Goal: Task Accomplishment & Management: Manage account settings

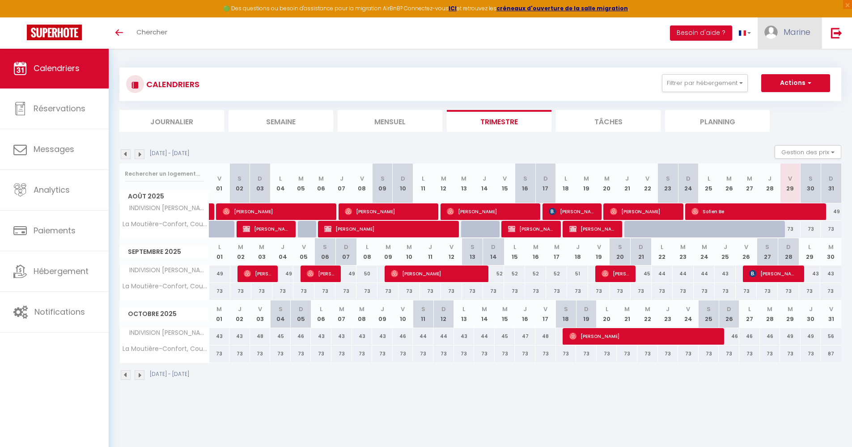
click at [787, 35] on span "Marine" at bounding box center [796, 31] width 27 height 11
click at [773, 74] on link "Équipe" at bounding box center [786, 78] width 66 height 15
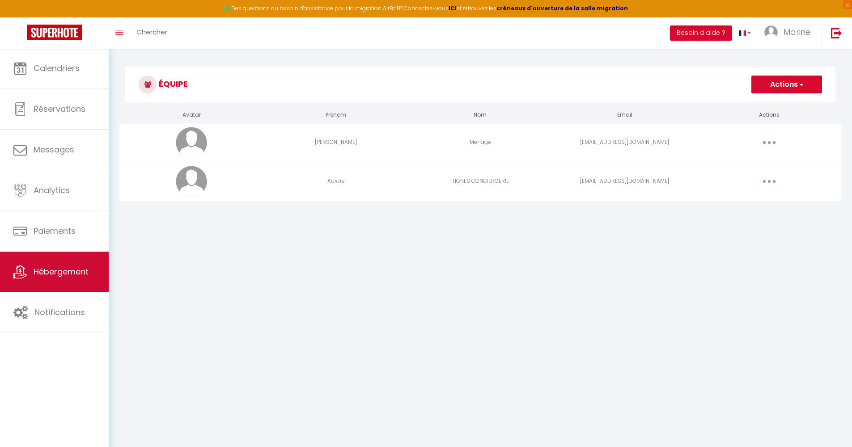
click at [70, 257] on link "Hébergement" at bounding box center [54, 272] width 109 height 40
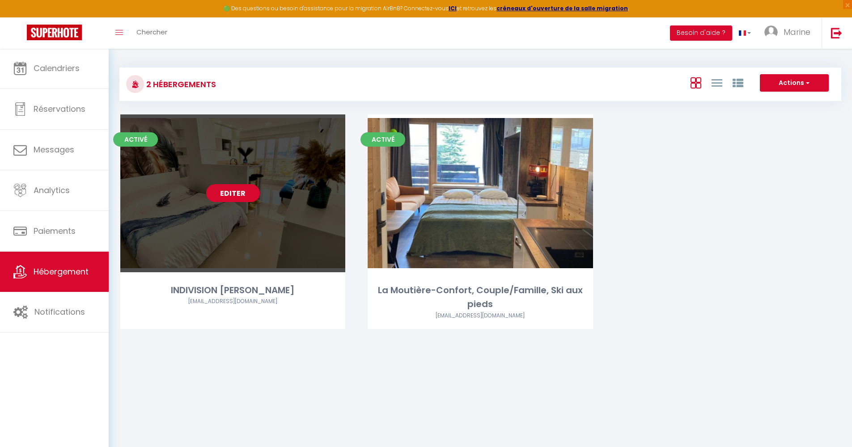
click at [237, 193] on link "Editer" at bounding box center [233, 193] width 54 height 18
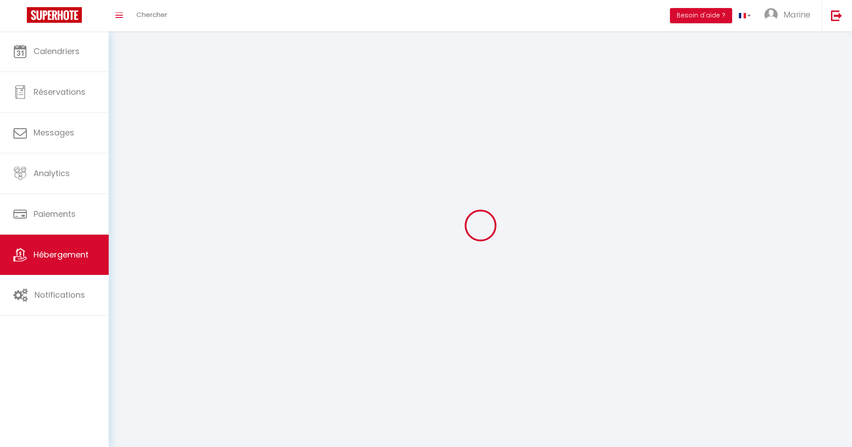
select select
select select "28"
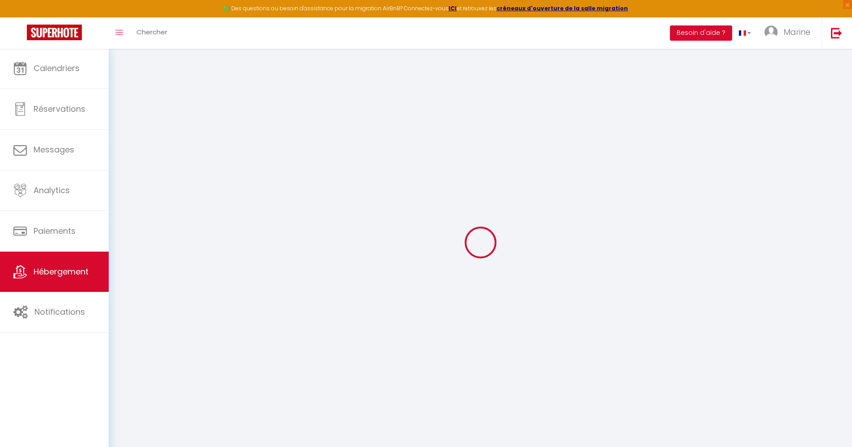
select select
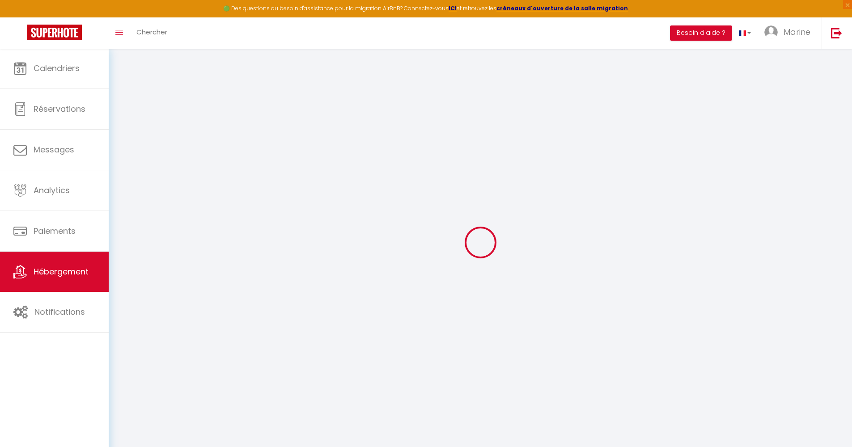
select select
checkbox input "false"
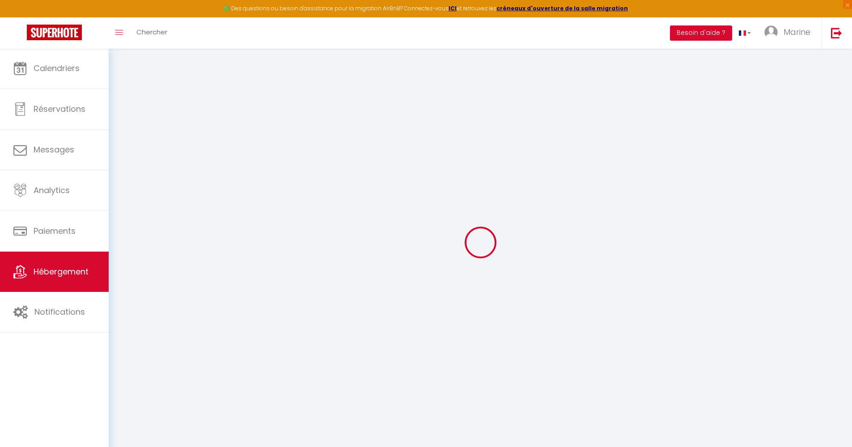
select select
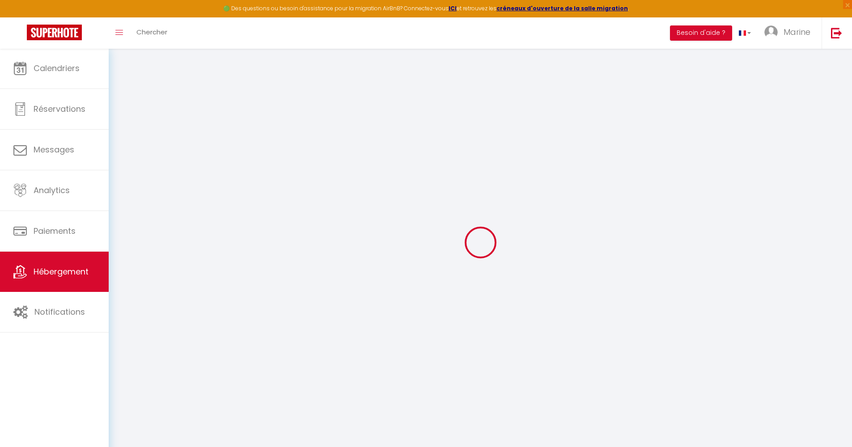
select select
checkbox input "false"
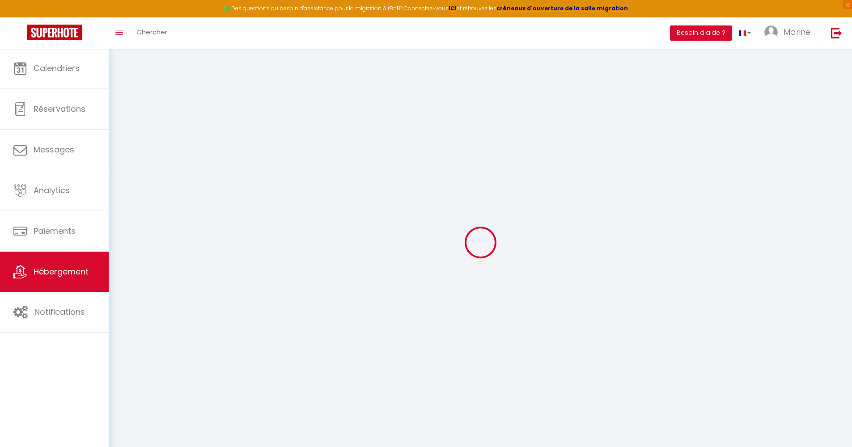
checkbox input "false"
select select
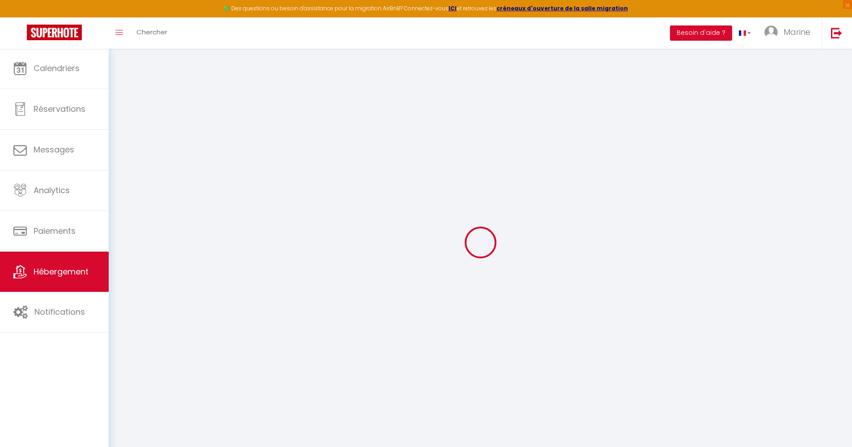
select select
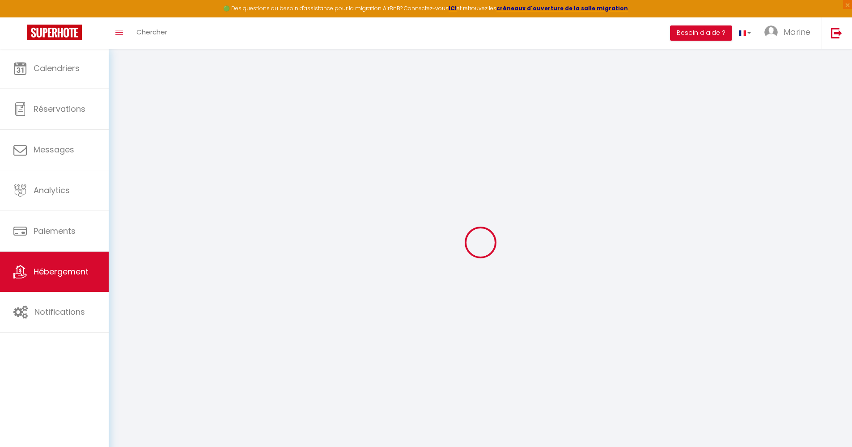
checkbox input "false"
select select
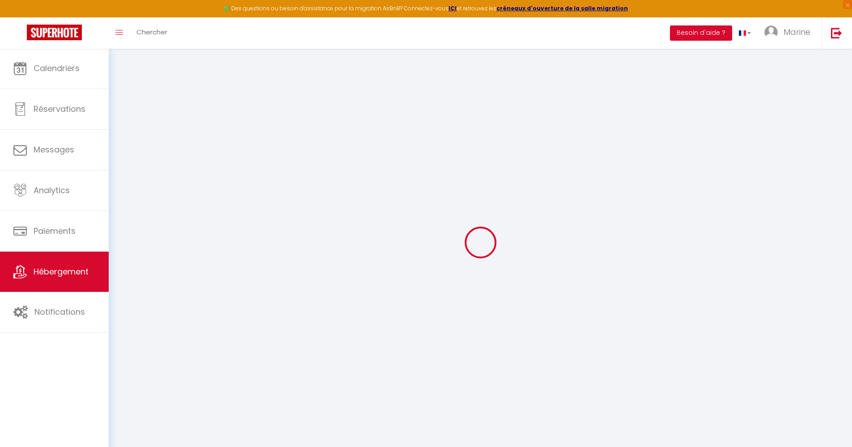
select select
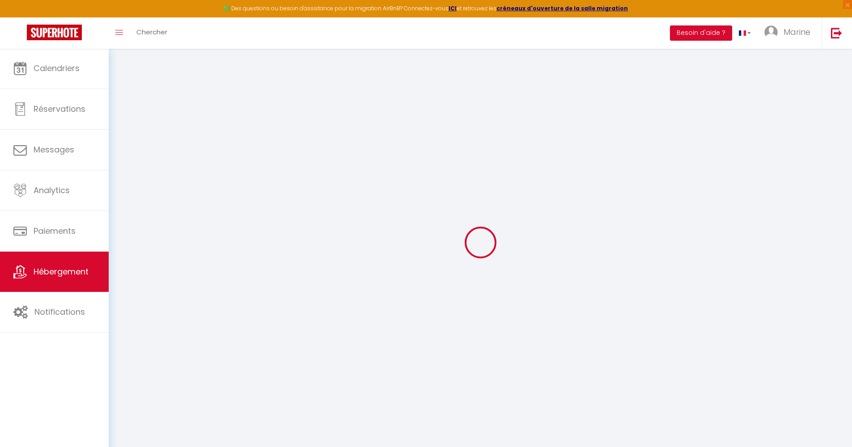
select select
checkbox input "false"
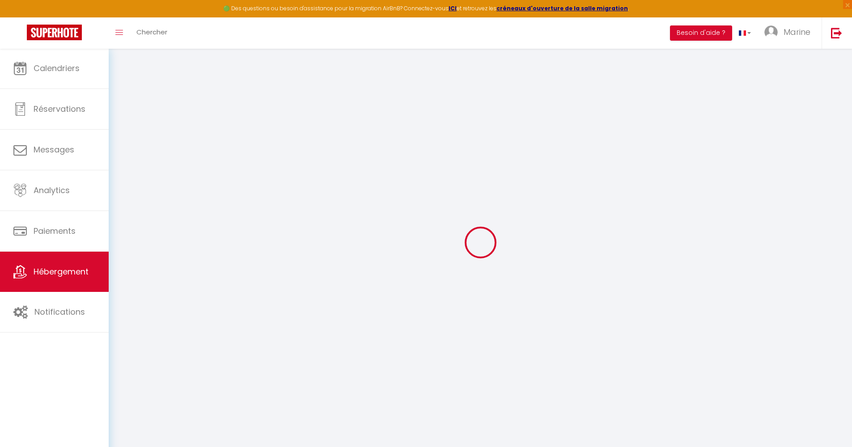
checkbox input "false"
select select
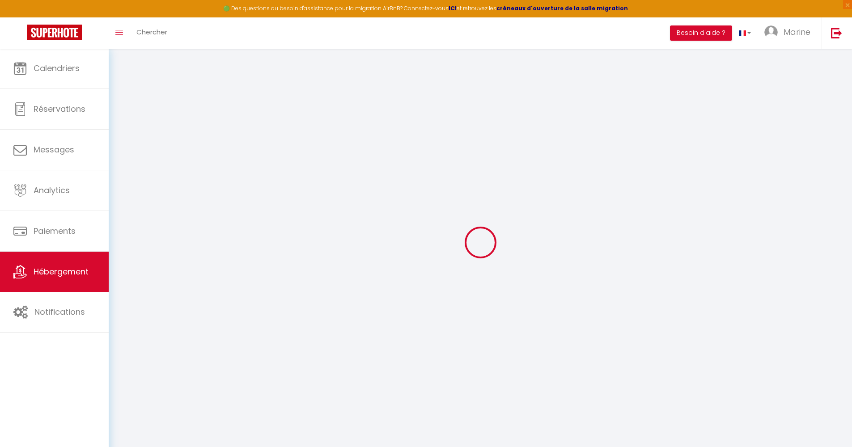
select select
checkbox input "false"
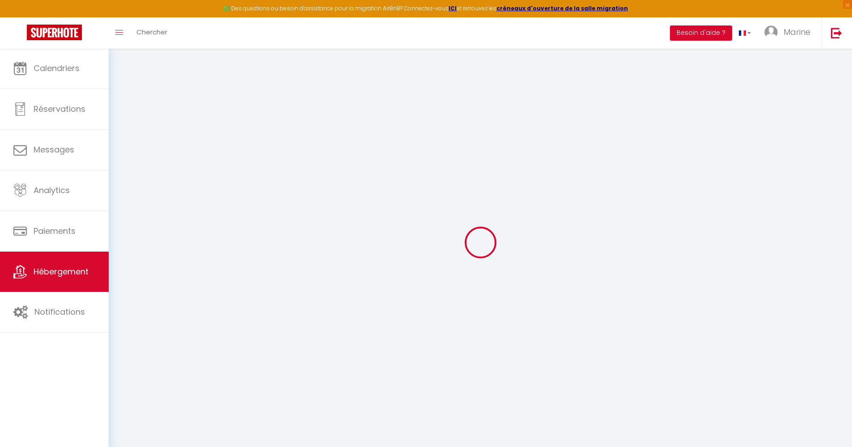
checkbox input "false"
select select
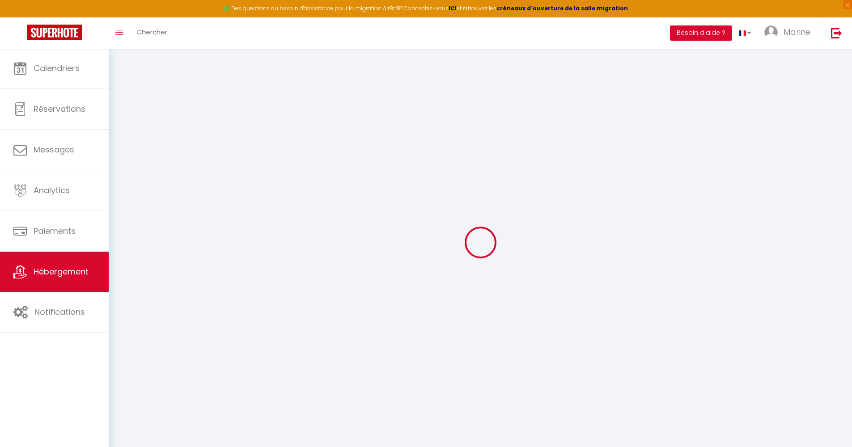
type input "INDIVISION [PERSON_NAME]"
type input "Marine"
type input "LAMPERT"
type input "431 Route De Drace"
type input "71680"
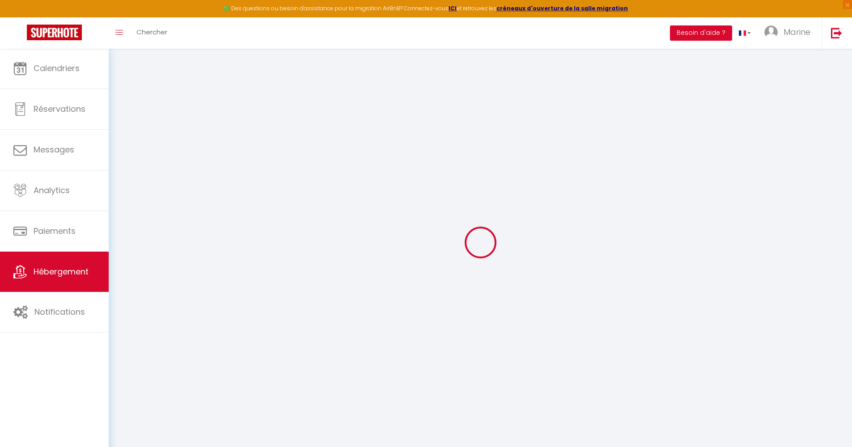
type input "Creches Sur Saone"
select select "0"
type input "100"
type input "15"
type input "50"
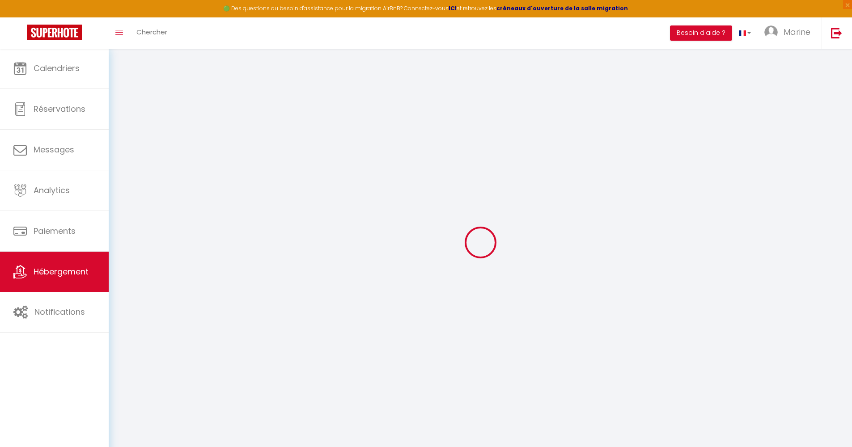
type input "1.15"
type input "300"
select select
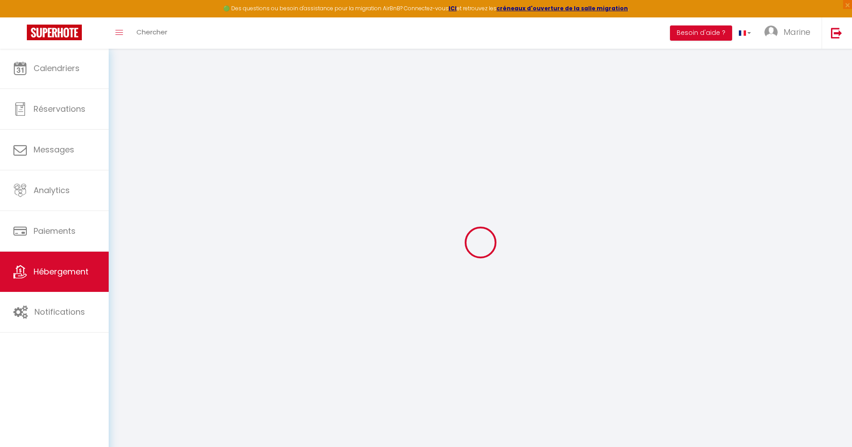
select select
type input "[STREET_ADDRESS][PERSON_NAME]"
type input "34300"
type input "Agde"
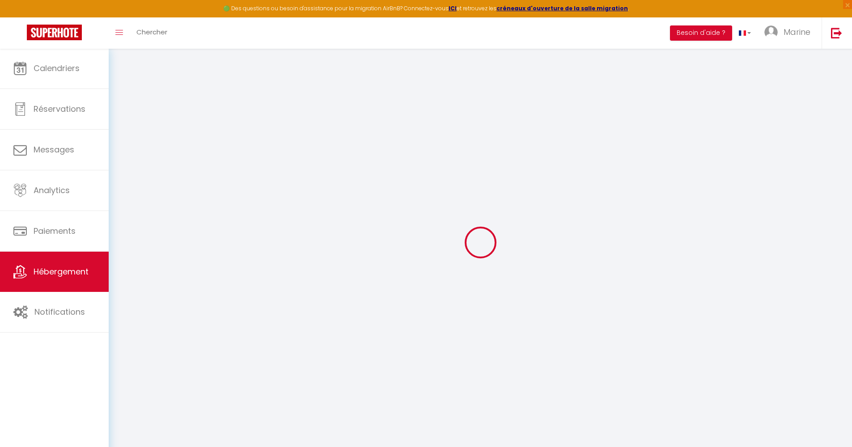
type input "[EMAIL_ADDRESS][DOMAIN_NAME]"
select select "15757"
checkbox input "false"
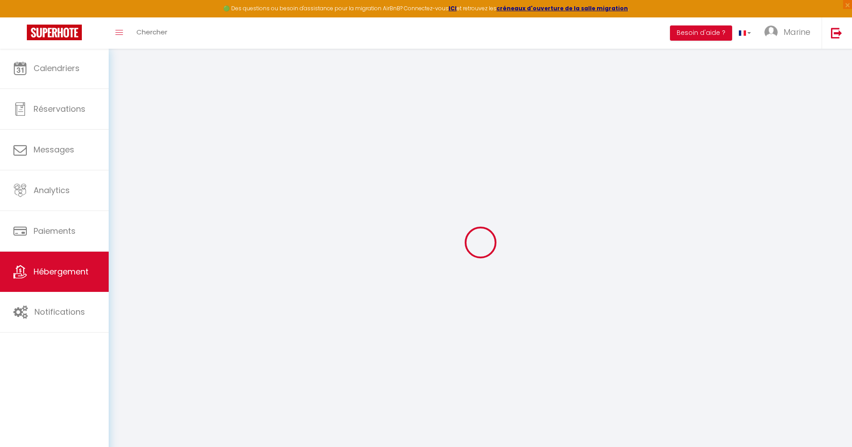
checkbox input "false"
type input "0"
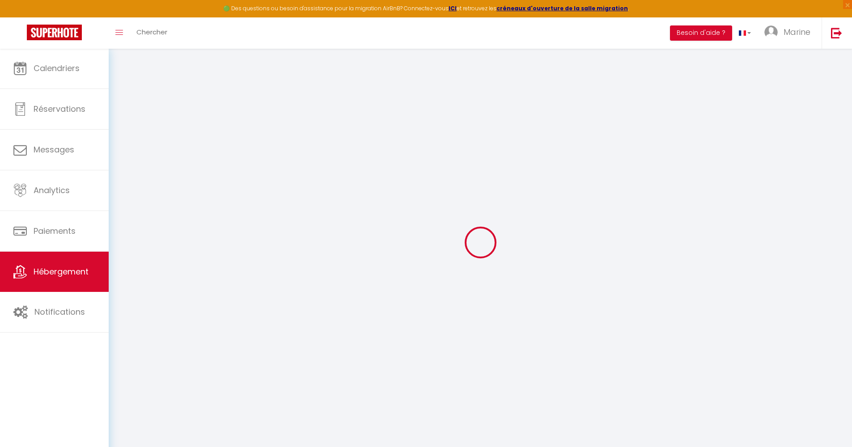
select select "46828"
select select
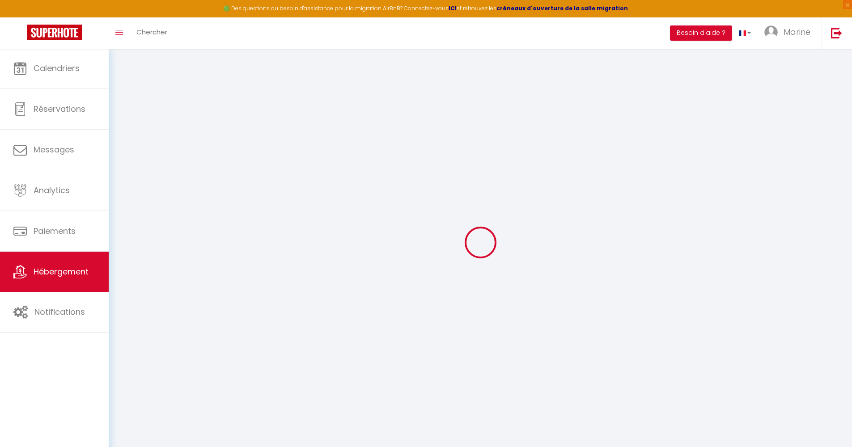
select select
checkbox input "false"
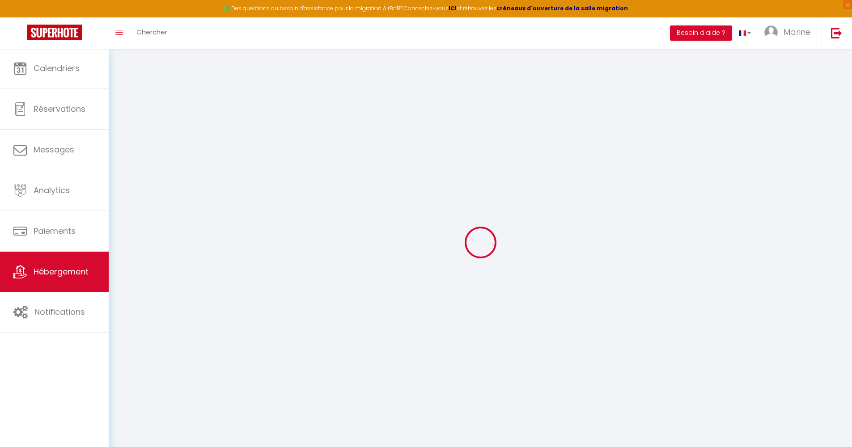
select select
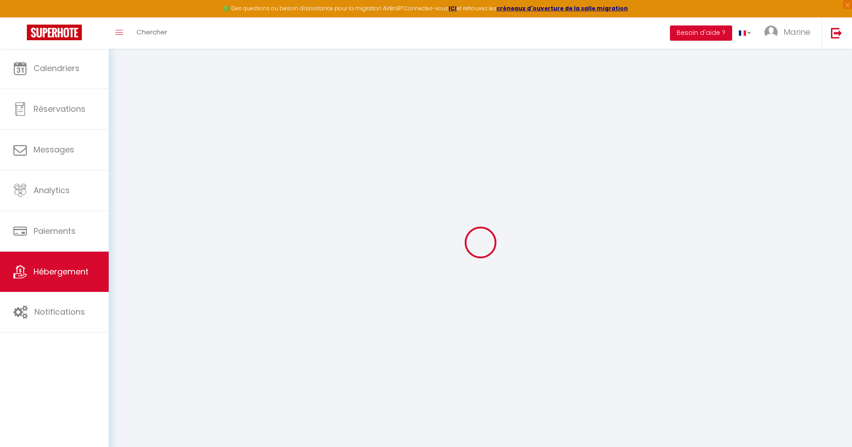
checkbox input "false"
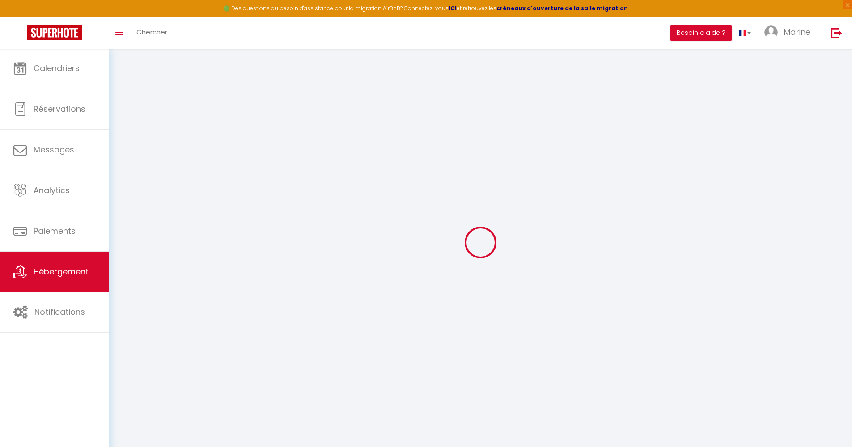
checkbox input "false"
select select "16:00"
select select
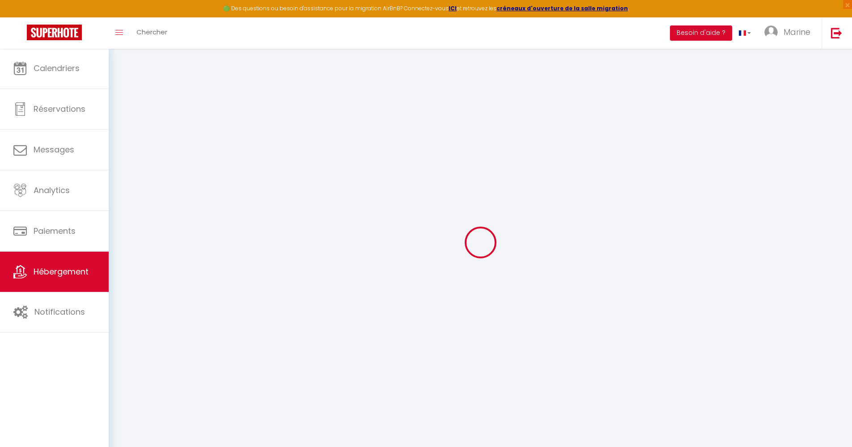
select select "10:00"
select select "30"
select select "120"
select select
checkbox input "false"
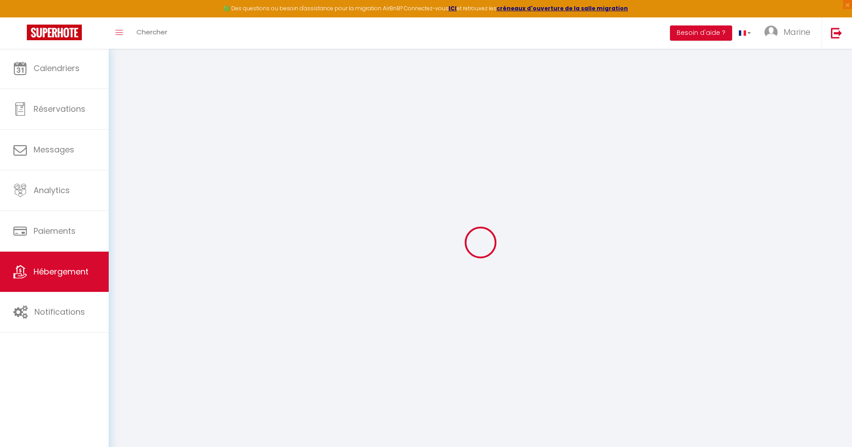
checkbox input "false"
select select
checkbox input "false"
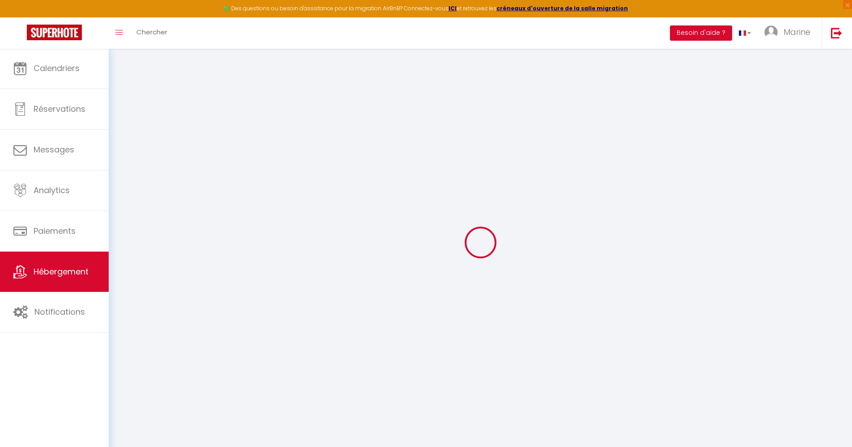
checkbox input "false"
select select
checkbox input "false"
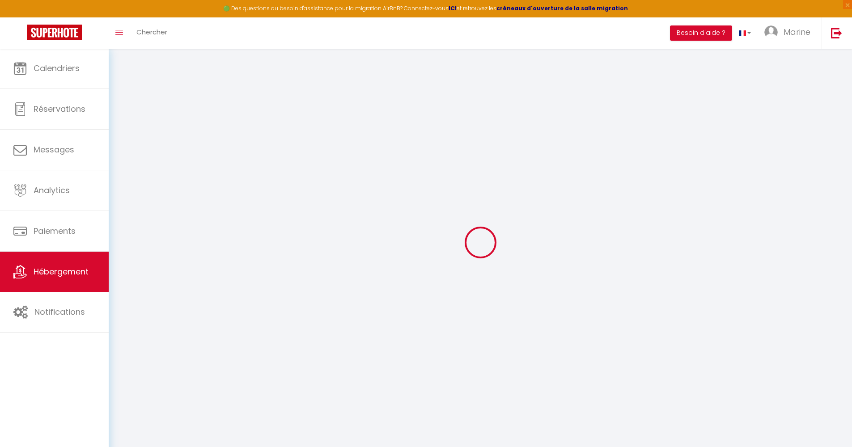
checkbox input "false"
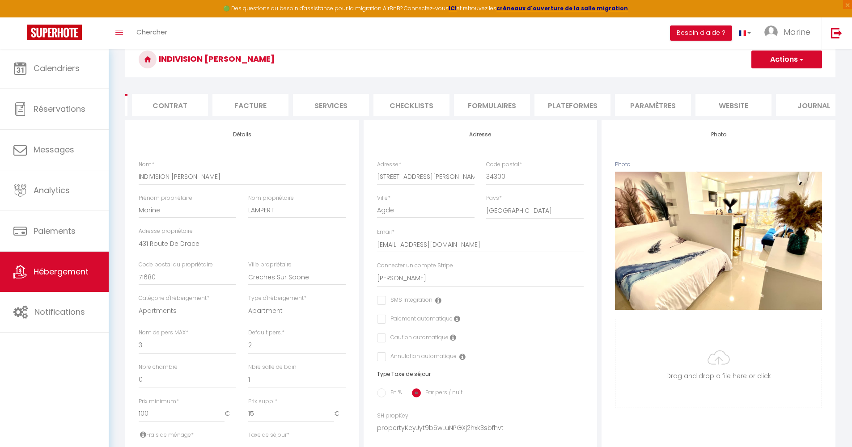
scroll to position [0, 90]
click at [627, 112] on li "Paramètres" at bounding box center [636, 105] width 76 height 22
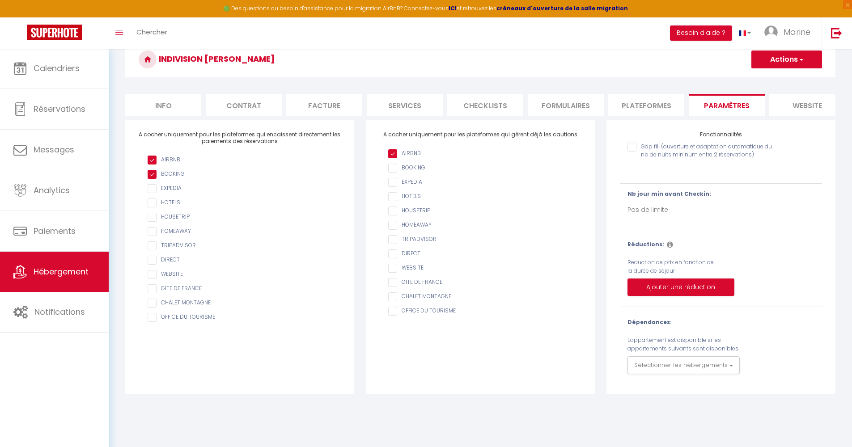
click at [800, 104] on li "website" at bounding box center [807, 105] width 76 height 22
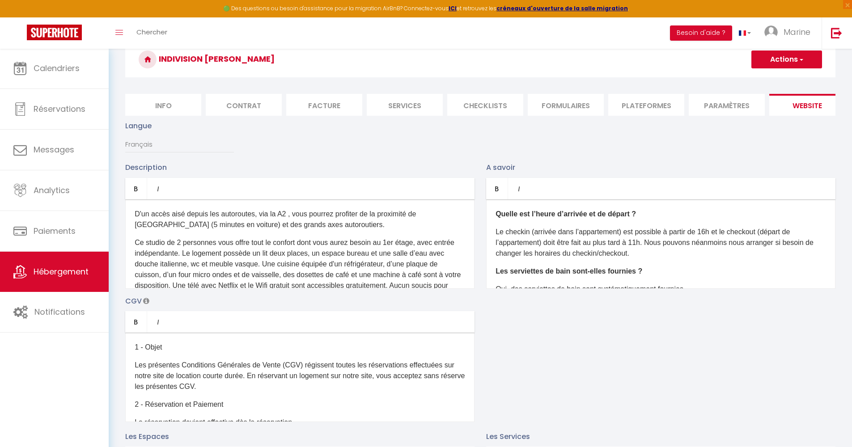
click at [245, 107] on li "Contrat" at bounding box center [244, 105] width 76 height 22
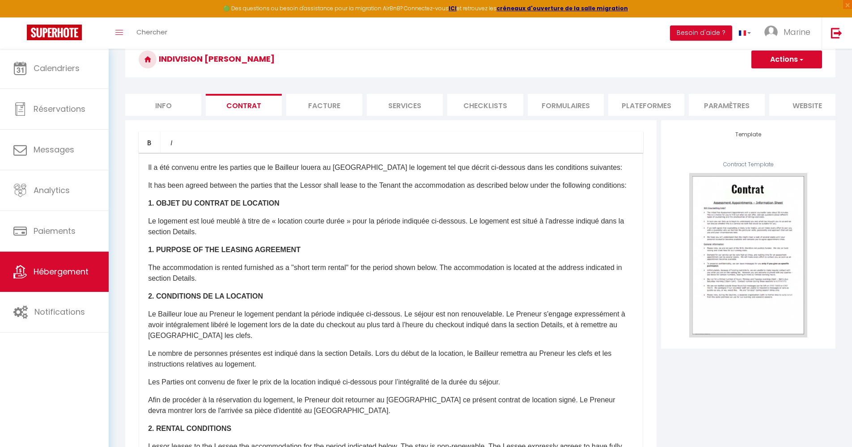
click at [186, 108] on li "Info" at bounding box center [163, 105] width 76 height 22
select select
checkbox input "false"
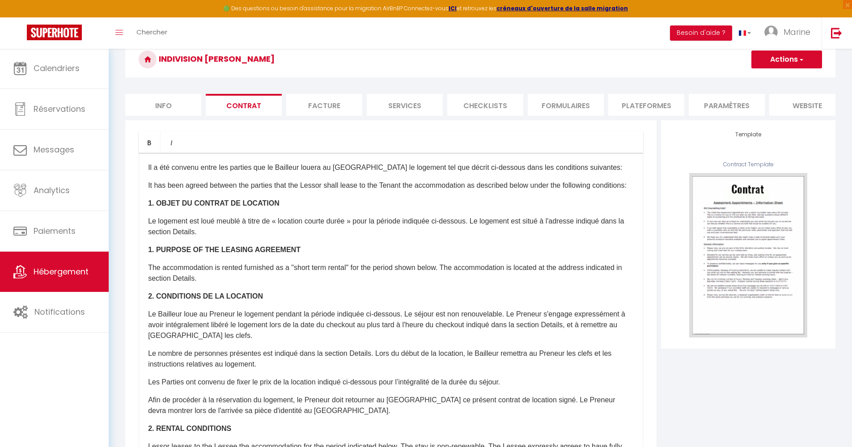
checkbox input "false"
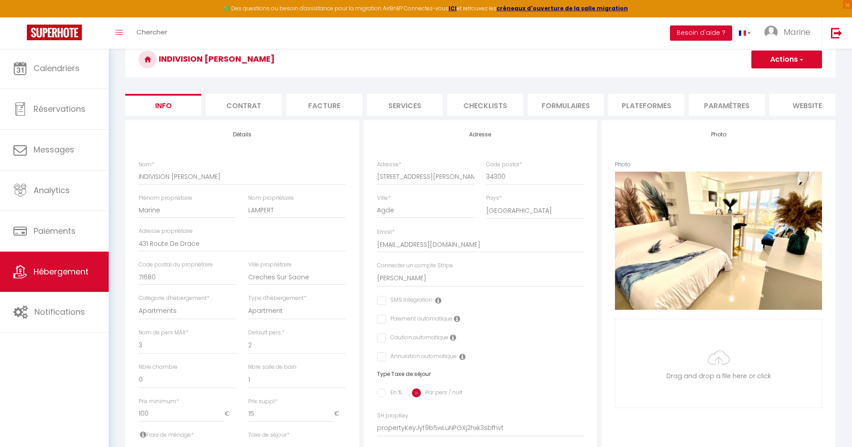
click at [337, 104] on li "Facture" at bounding box center [324, 105] width 76 height 22
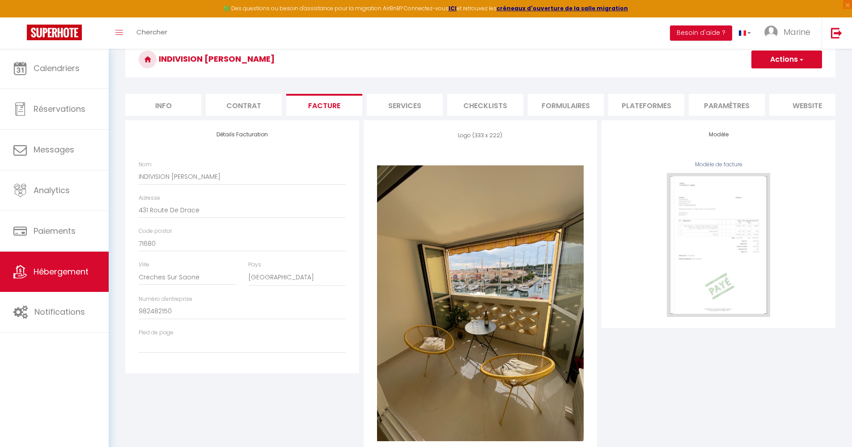
click at [389, 106] on li "Services" at bounding box center [405, 105] width 76 height 22
select select
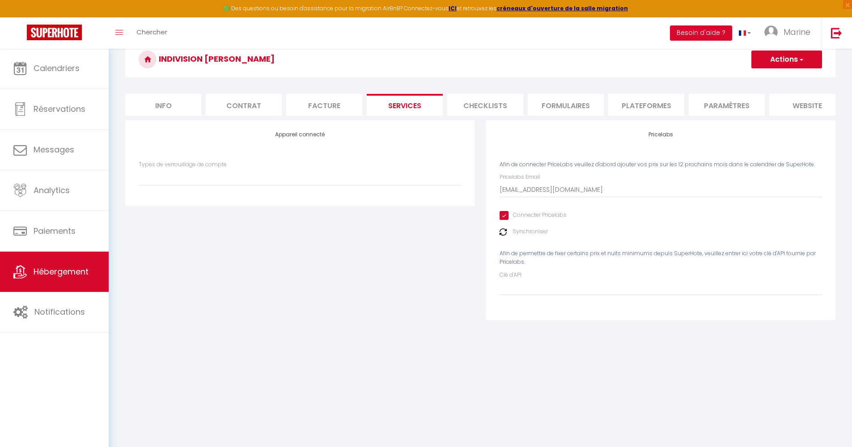
click at [501, 106] on li "Checklists" at bounding box center [485, 105] width 76 height 22
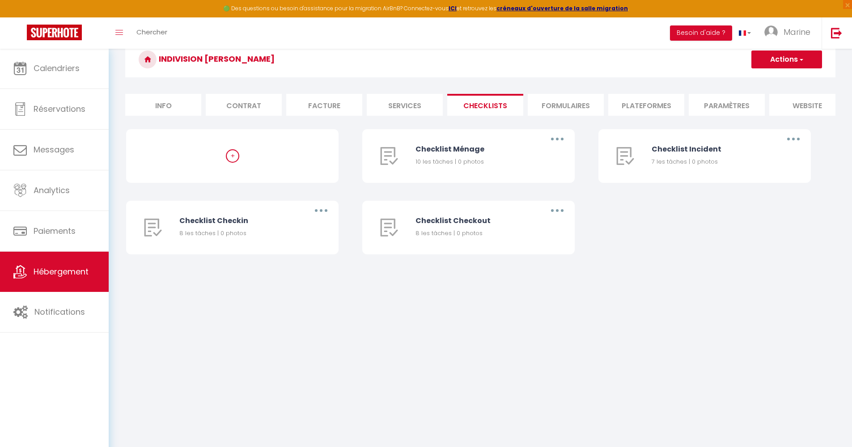
click at [564, 104] on li "Formulaires" at bounding box center [566, 105] width 76 height 22
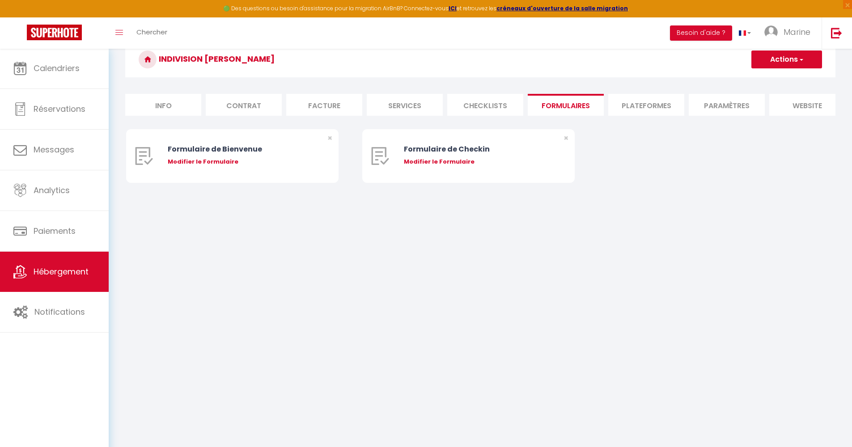
click at [637, 106] on li "Plateformes" at bounding box center [646, 105] width 76 height 22
select select
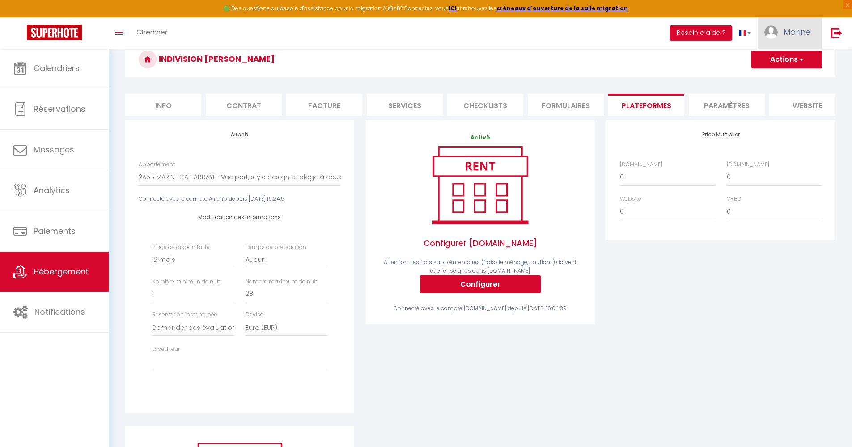
click at [797, 34] on span "Marine" at bounding box center [796, 31] width 27 height 11
click at [769, 60] on link "Paramètres" at bounding box center [786, 62] width 66 height 15
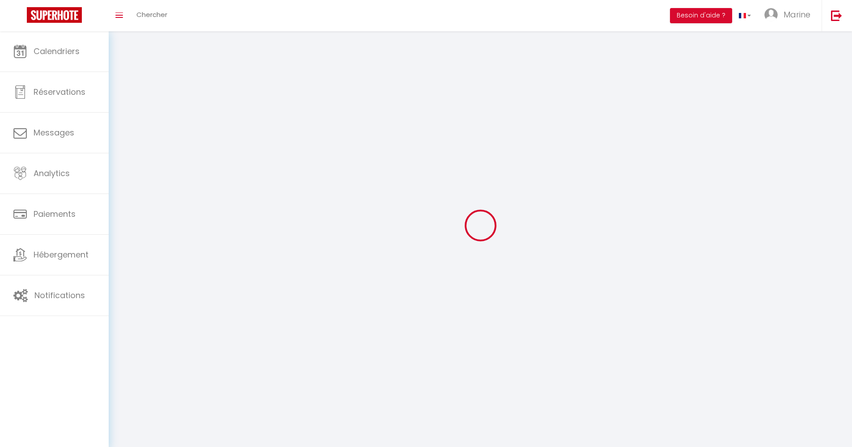
select select
type input "Marine"
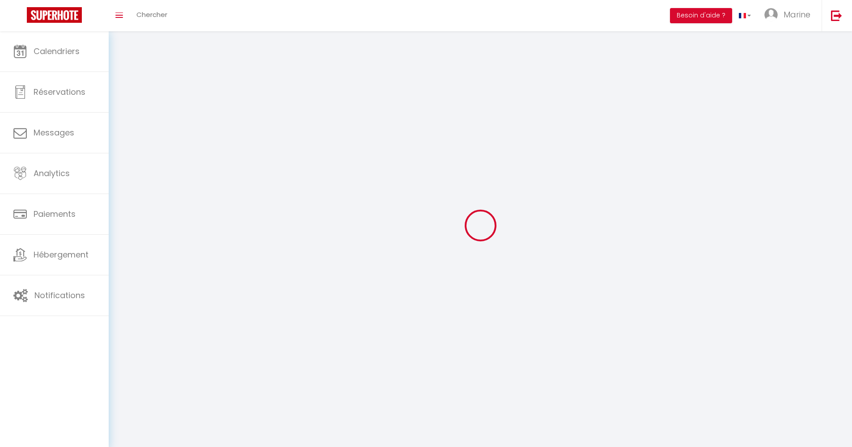
type input "Lampert"
type input "0634605254"
type input "431 ROUTE DRACE"
type input "71680"
type input "Crèches sur Saône"
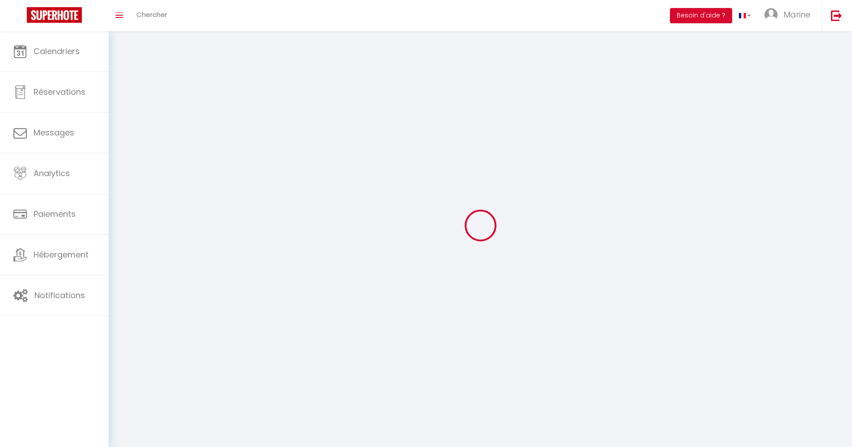
type input "wxqz8ep0nfODIolANwIG0jzaU"
type input "JXwjE0Ym7gaAW9r2n9wFn8uPS"
type input "[URL][DOMAIN_NAME]"
select select "28"
select select "fr"
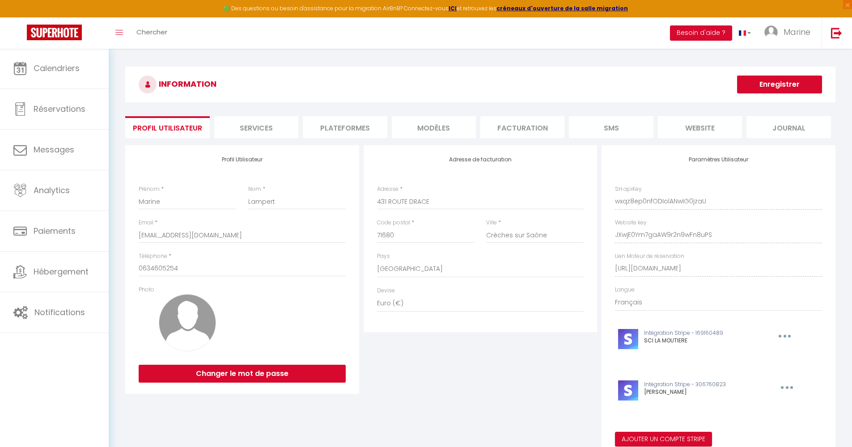
click at [350, 125] on li "Plateformes" at bounding box center [345, 127] width 84 height 22
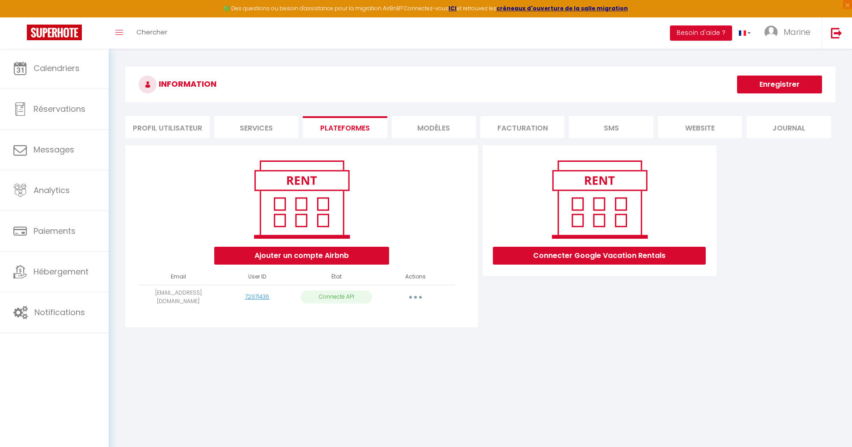
click at [267, 127] on li "Services" at bounding box center [256, 127] width 84 height 22
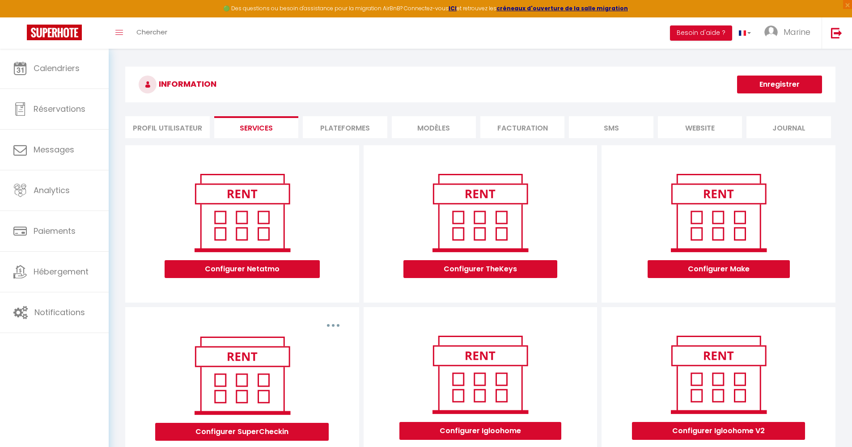
click at [709, 121] on li "website" at bounding box center [700, 127] width 84 height 22
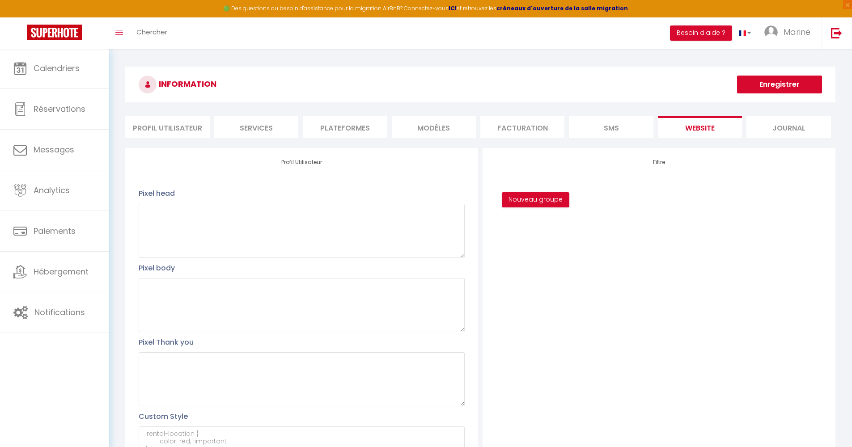
click at [542, 129] on li "Facturation" at bounding box center [522, 127] width 84 height 22
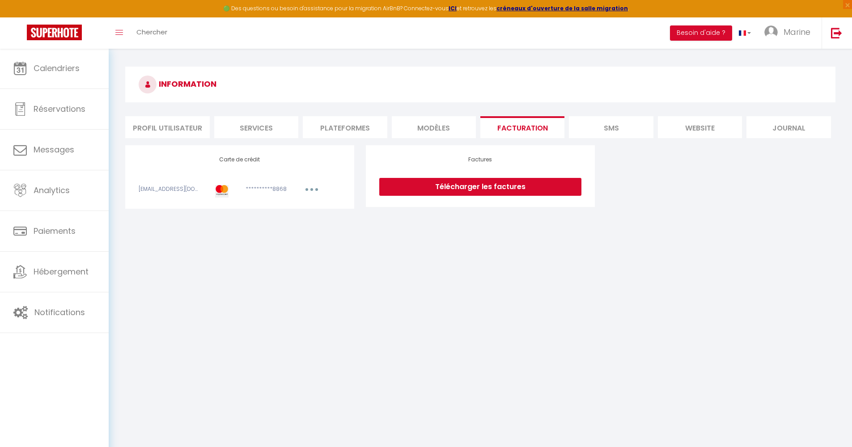
click at [445, 127] on li "MODÈLES" at bounding box center [434, 127] width 84 height 22
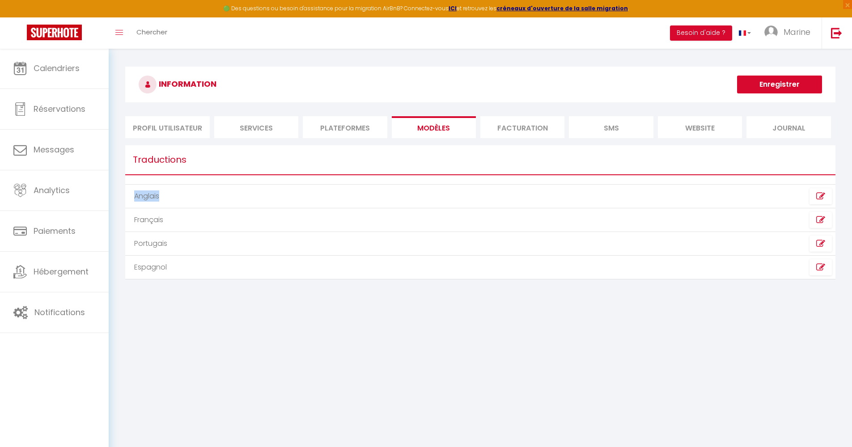
drag, startPoint x: 136, startPoint y: 197, endPoint x: 163, endPoint y: 197, distance: 26.4
click at [163, 197] on td "Anglais" at bounding box center [302, 197] width 355 height 24
click at [823, 195] on icon at bounding box center [820, 196] width 9 height 9
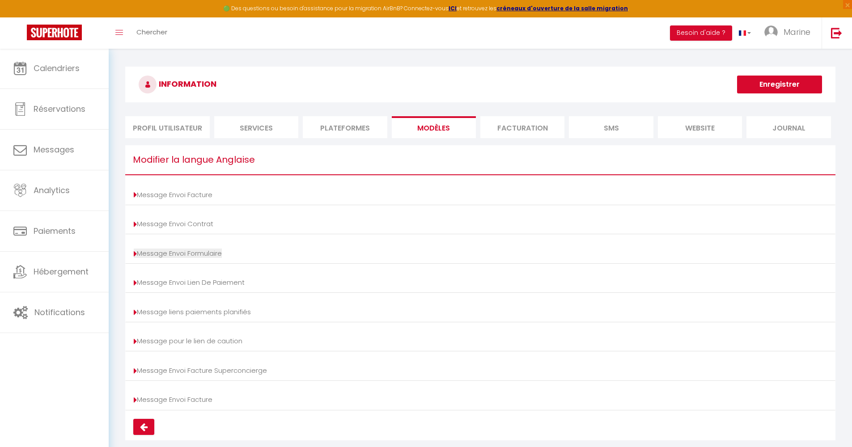
scroll to position [48, 0]
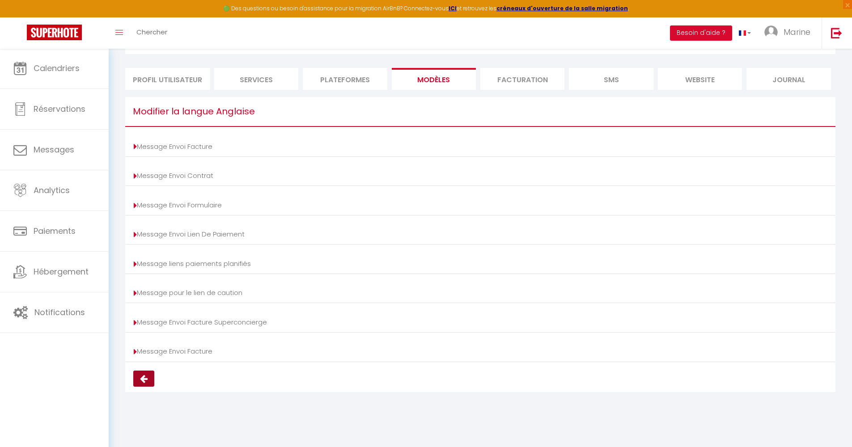
click at [146, 380] on icon at bounding box center [144, 378] width 8 height 9
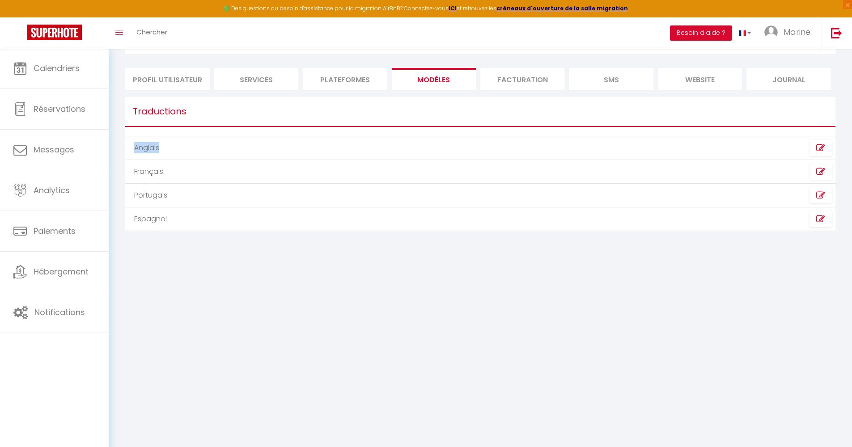
click at [821, 198] on icon at bounding box center [820, 195] width 9 height 9
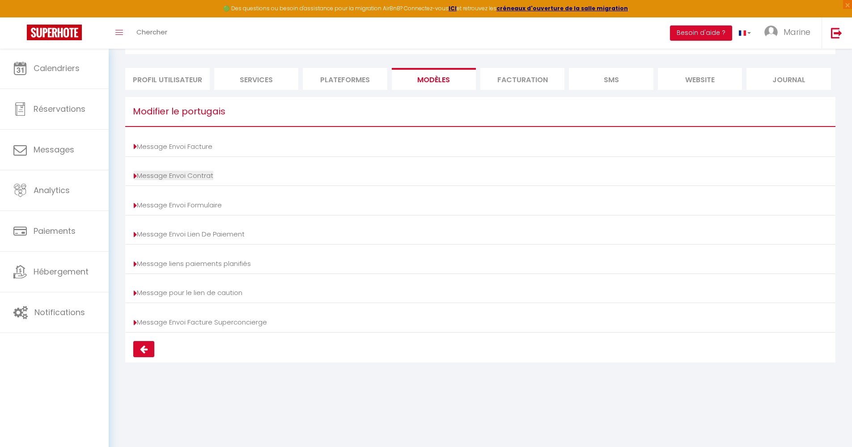
click at [138, 174] on link "Message Envoi Contrat" at bounding box center [174, 175] width 80 height 9
type input "Seu contrato [BOOKING:ID] - [RENTAL:NAME]"
type textarea "Oi, Aqui está o link para assinar seu contrato online: [CONTRACT:LINK] Detalhes…"
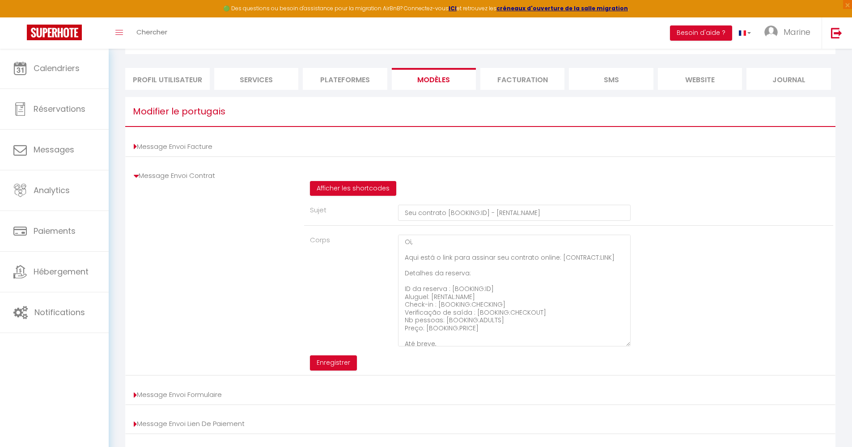
click at [133, 173] on li "Message Envoi Contrat Afficher les shortcodes Sujet Seu contrato [BOOKING:ID] -…" at bounding box center [480, 270] width 710 height 211
click at [135, 174] on icon at bounding box center [136, 176] width 5 height 9
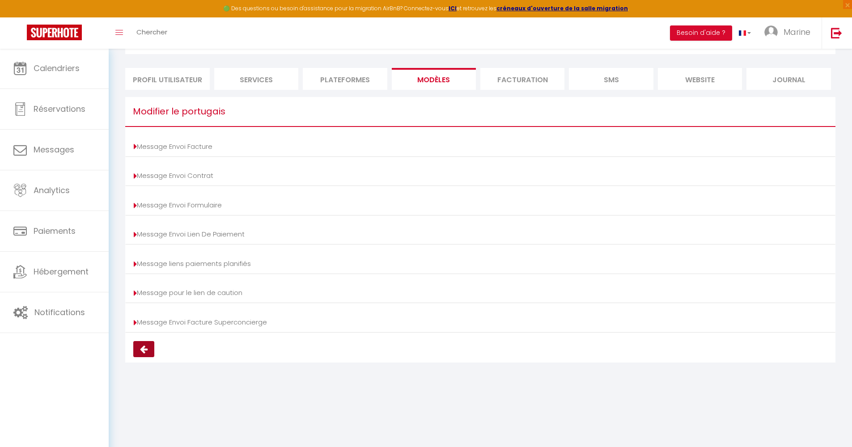
click at [148, 351] on icon at bounding box center [144, 349] width 8 height 9
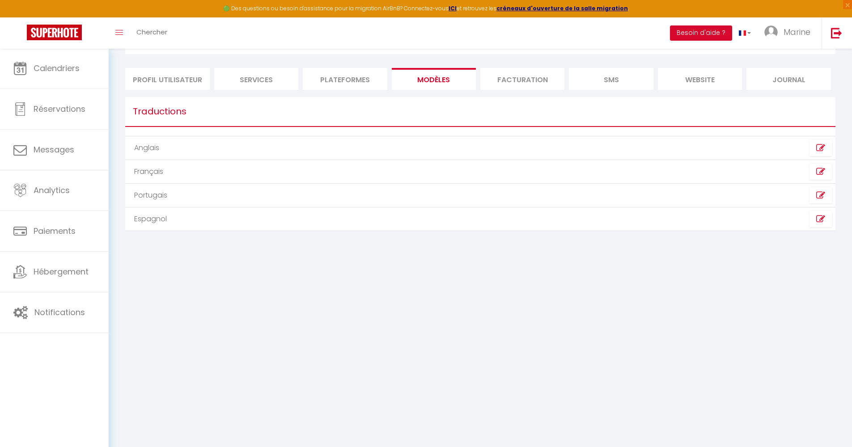
scroll to position [0, 0]
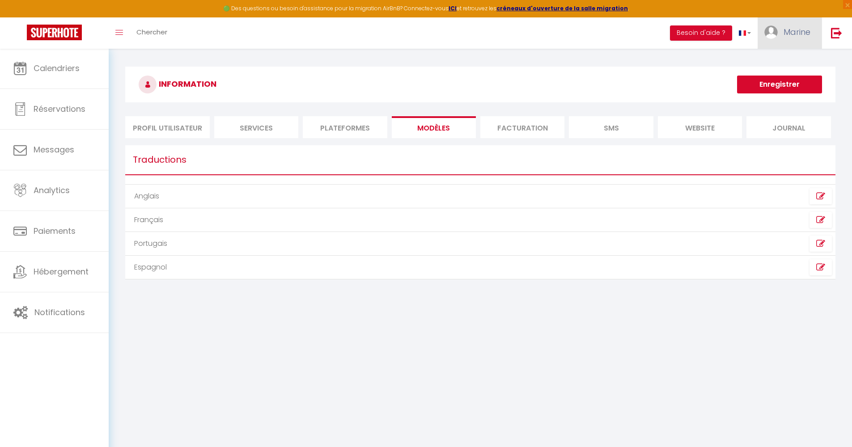
click at [804, 34] on span "Marine" at bounding box center [796, 31] width 27 height 11
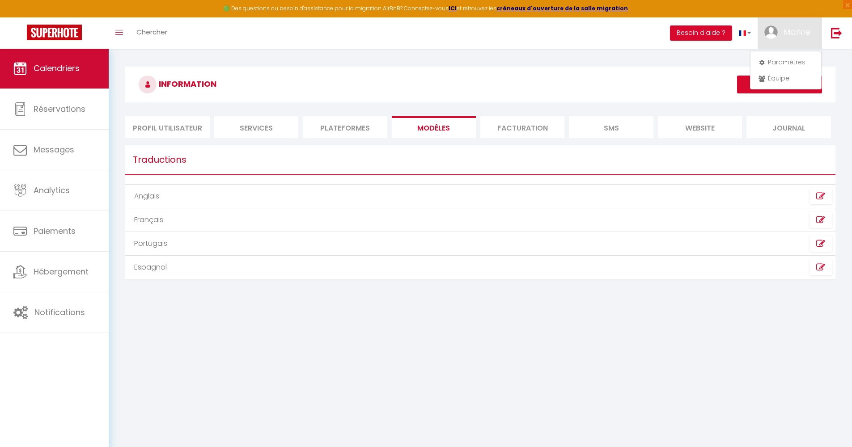
click at [48, 73] on span "Calendriers" at bounding box center [57, 68] width 46 height 11
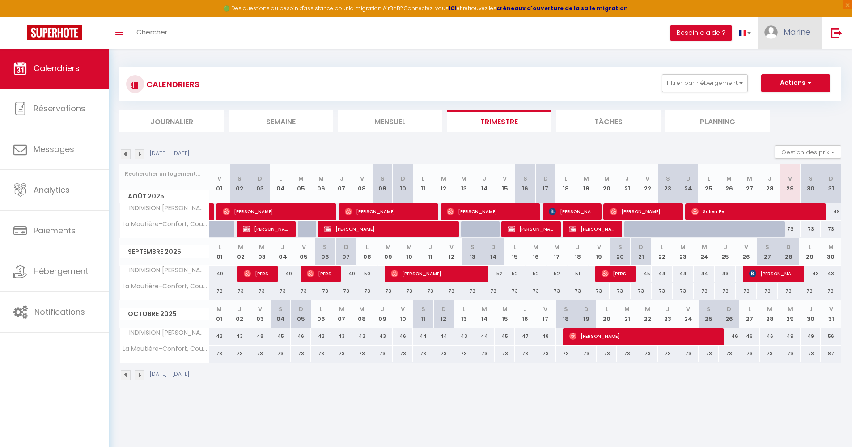
click at [790, 29] on span "Marine" at bounding box center [796, 31] width 27 height 11
click at [778, 71] on link "Équipe" at bounding box center [786, 78] width 66 height 15
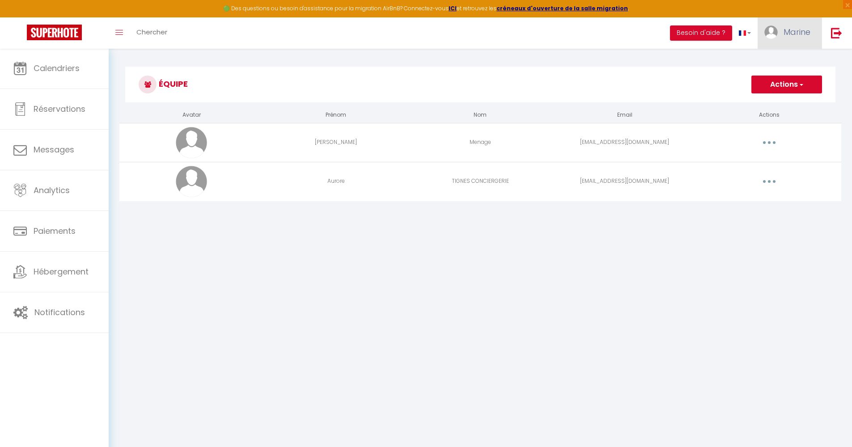
click at [787, 30] on span "Marine" at bounding box center [796, 31] width 27 height 11
click at [778, 62] on link "Paramètres" at bounding box center [786, 62] width 66 height 15
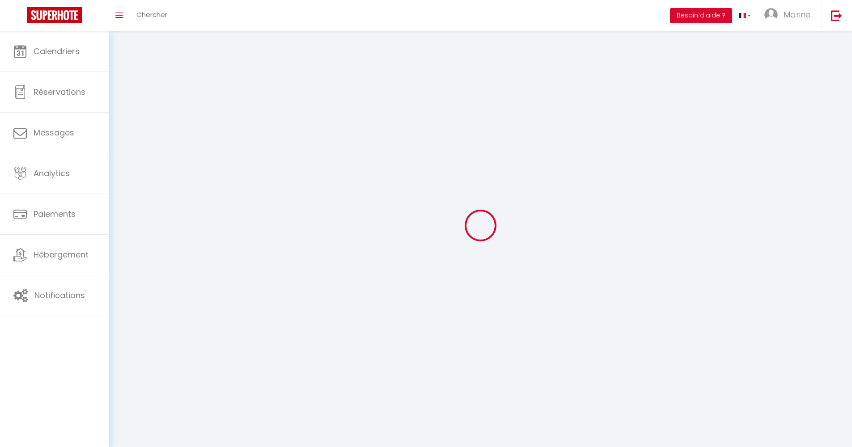
select select
type input "Marine"
type input "Lampert"
type input "0634605254"
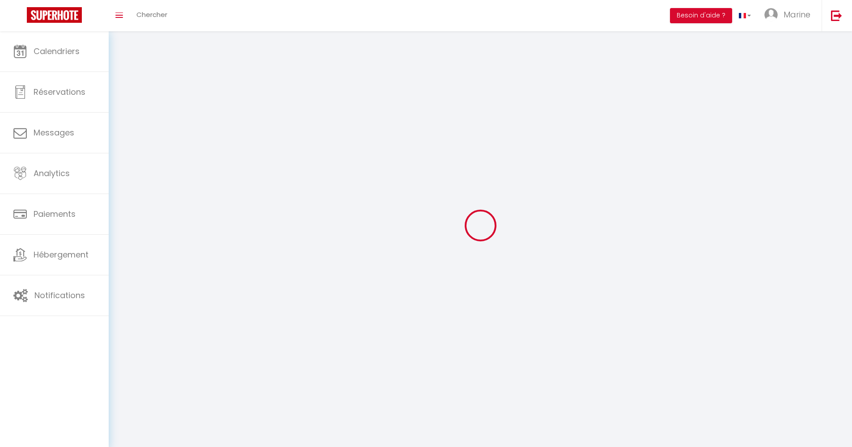
type input "431 ROUTE DRACE"
type input "71680"
type input "Crèches sur Saône"
type input "wxqz8ep0nfODIolANwIG0jzaU"
type input "JXwjE0Ym7gaAW9r2n9wFn8uPS"
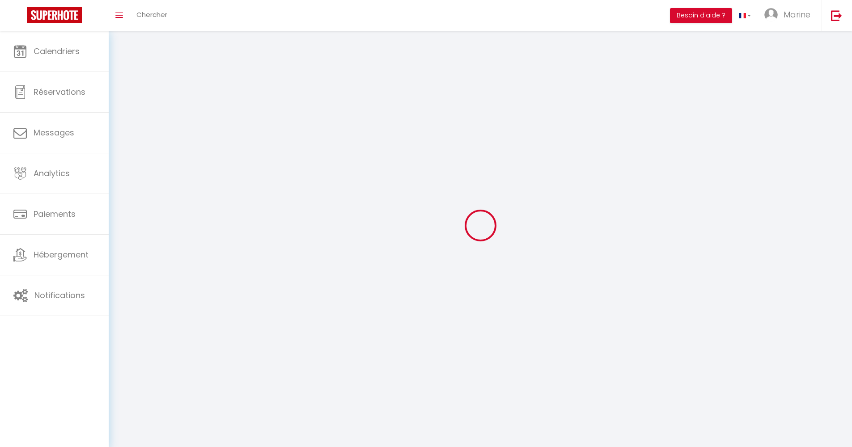
type input "wxqz8ep0nfODIolANwIG0jzaU"
type input "JXwjE0Ym7gaAW9r2n9wFn8uPS"
type input "[URL][DOMAIN_NAME]"
select select "28"
select select "fr"
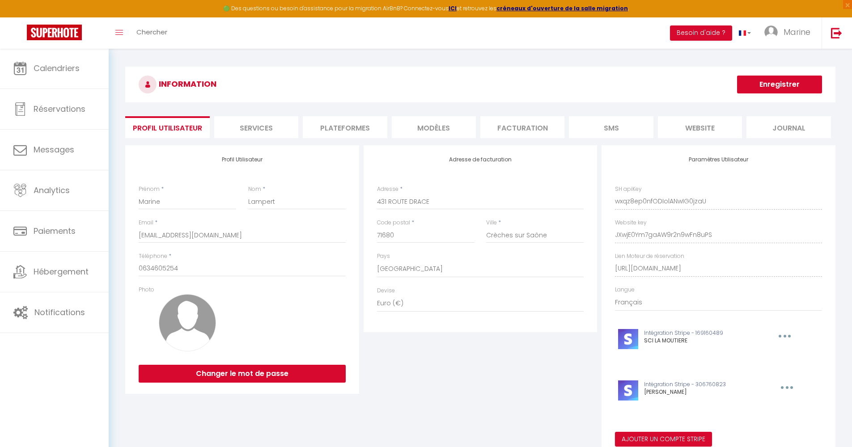
click at [446, 129] on li "MODÈLES" at bounding box center [434, 127] width 84 height 22
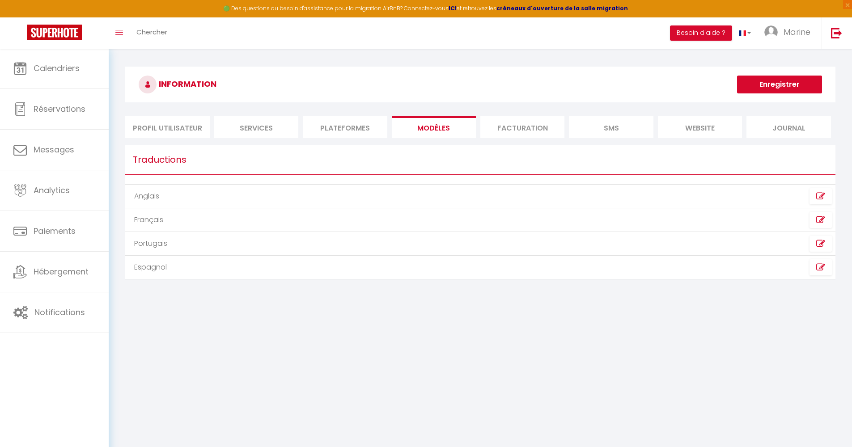
click at [826, 195] on link at bounding box center [820, 196] width 22 height 16
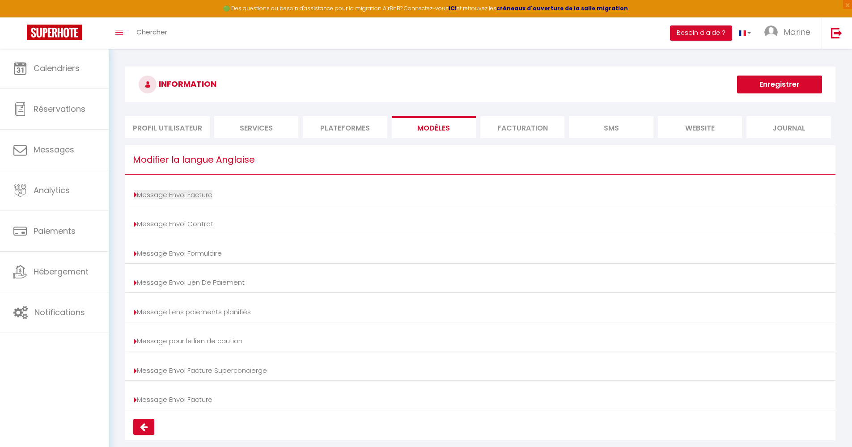
click at [158, 192] on link "Message Envoi Facture" at bounding box center [173, 194] width 79 height 9
type input "Your invoice [BOOKING:ID] - [RENTAL:NAME]"
type textarea "Hi, Here is the link to download your invoice: [INVOICE:LINK] Reservation detai…"
type input "Your invoice [BOOKING:ID] - [RENTAL:NAME]"
type textarea "Hi, Here is the link to download your invoice: [INVOICE:LINK] Reservation detai…"
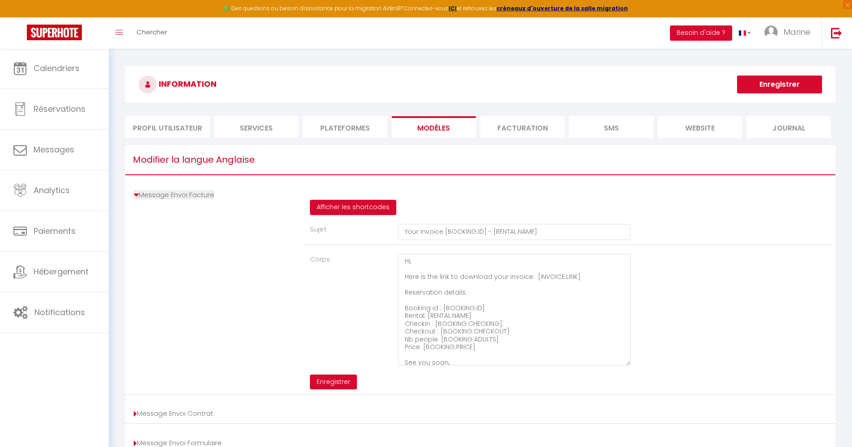
click at [143, 195] on link "Message Envoi Facture" at bounding box center [174, 194] width 80 height 9
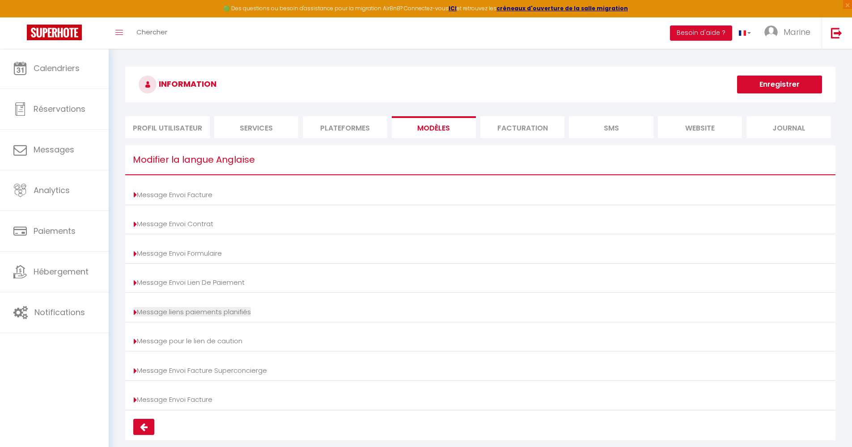
scroll to position [48, 0]
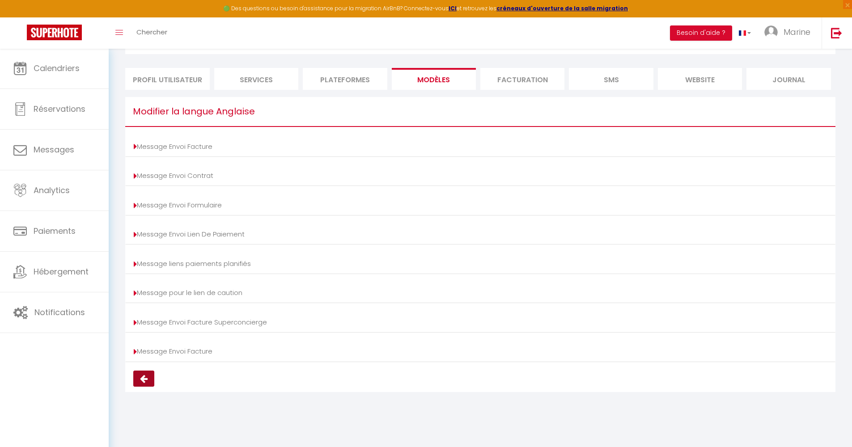
click at [144, 374] on icon at bounding box center [144, 378] width 8 height 9
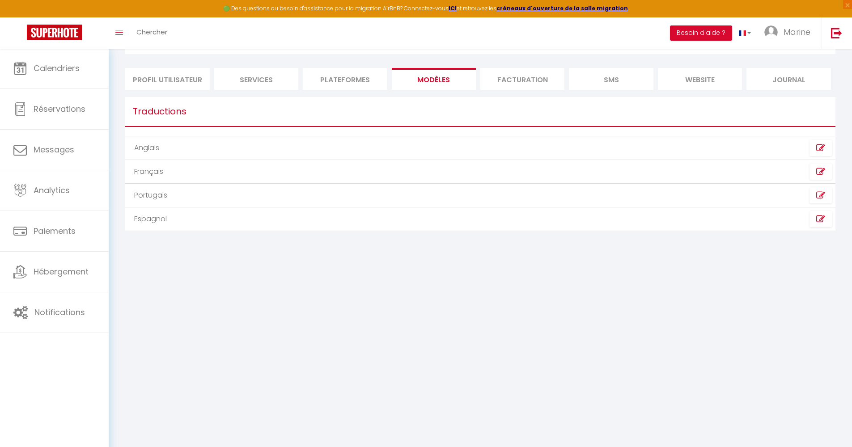
click at [822, 150] on icon at bounding box center [820, 148] width 9 height 9
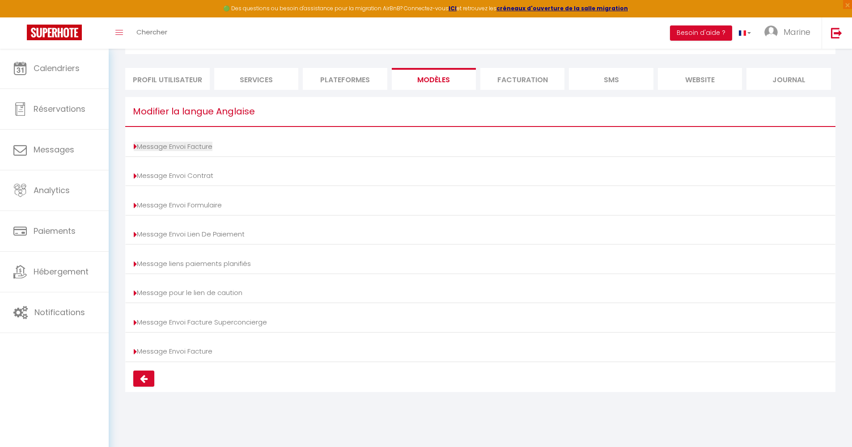
click at [142, 148] on link "Message Envoi Facture" at bounding box center [173, 146] width 79 height 9
type input "Your invoice [BOOKING:ID] - [RENTAL:NAME]"
type textarea "Hi, Here is the link to download your invoice: [INVOICE:LINK] Reservation detai…"
type input "Your invoice [BOOKING:ID] - [RENTAL:NAME]"
type textarea "Hi, Here is the link to download your invoice: [INVOICE:LINK] Reservation detai…"
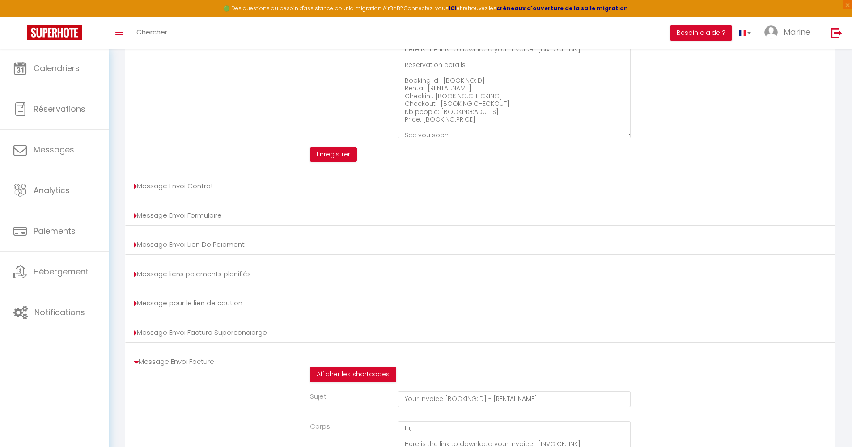
scroll to position [394, 0]
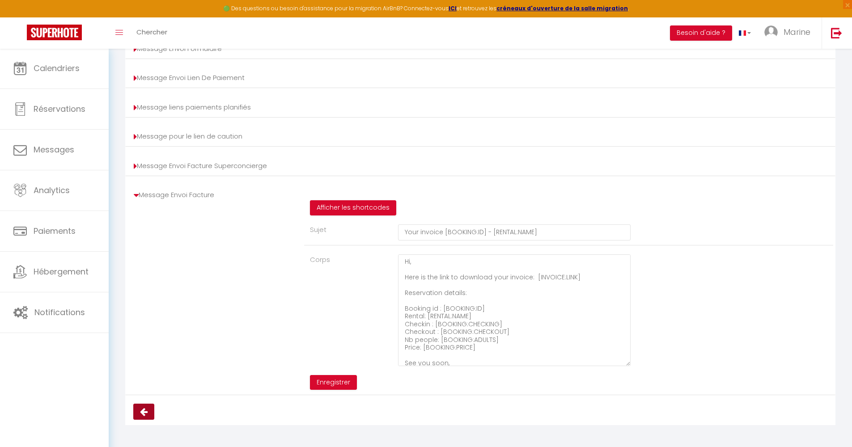
click at [140, 406] on button at bounding box center [143, 412] width 21 height 16
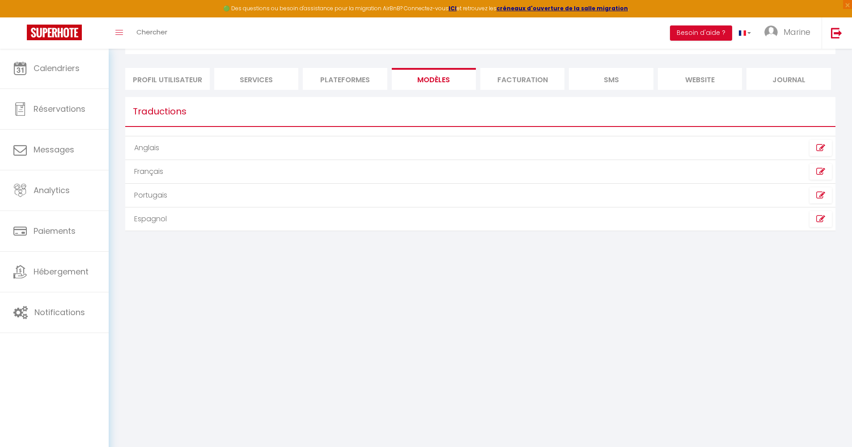
scroll to position [48, 0]
click at [506, 76] on li "Facturation" at bounding box center [522, 79] width 84 height 22
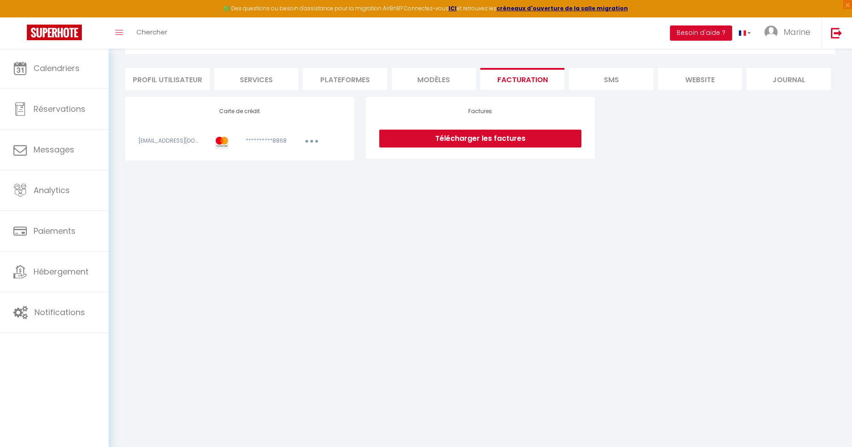
click at [317, 74] on li "Plateformes" at bounding box center [345, 79] width 84 height 22
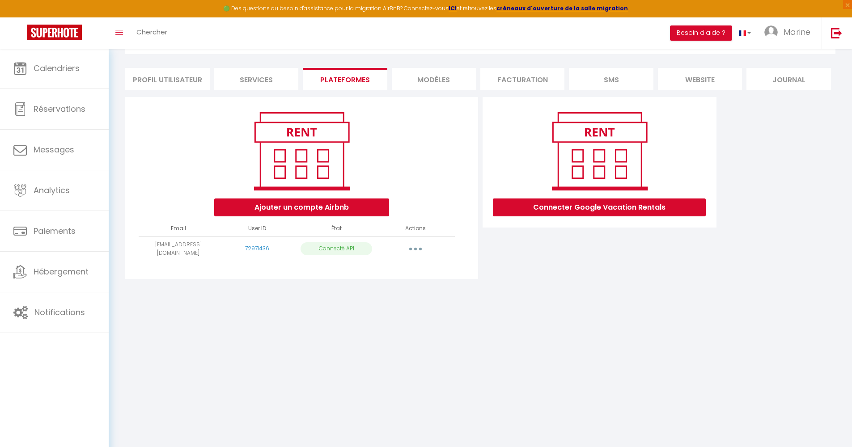
click at [258, 76] on li "Services" at bounding box center [256, 79] width 84 height 22
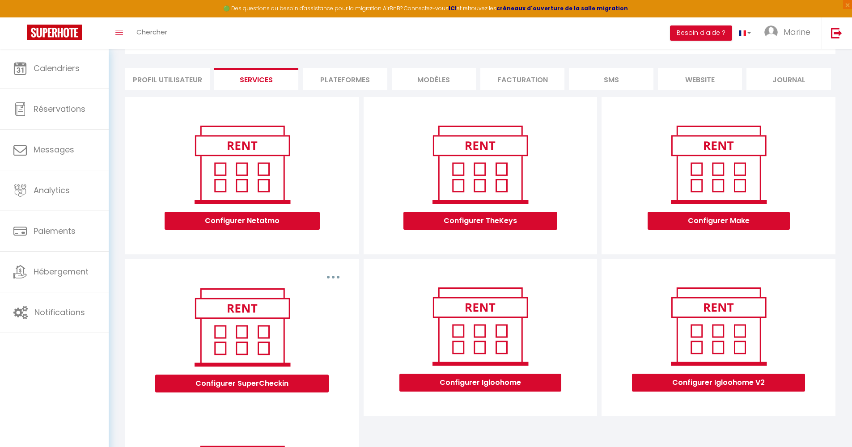
click at [179, 77] on li "Profil Utilisateur" at bounding box center [167, 79] width 84 height 22
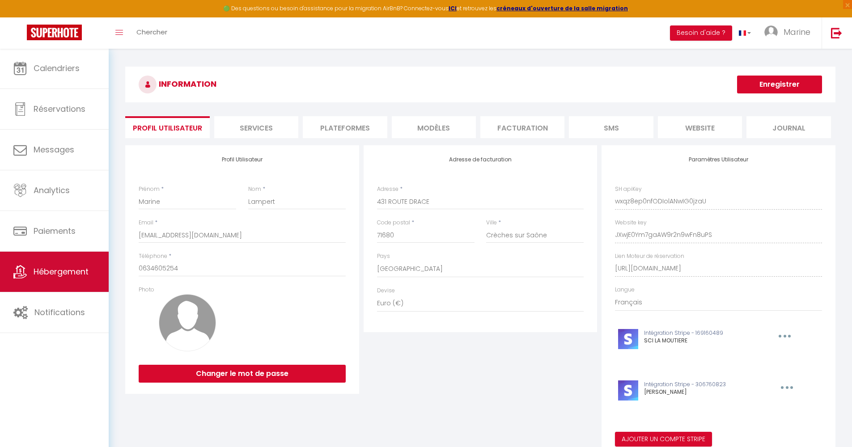
click at [49, 268] on span "Hébergement" at bounding box center [61, 271] width 55 height 11
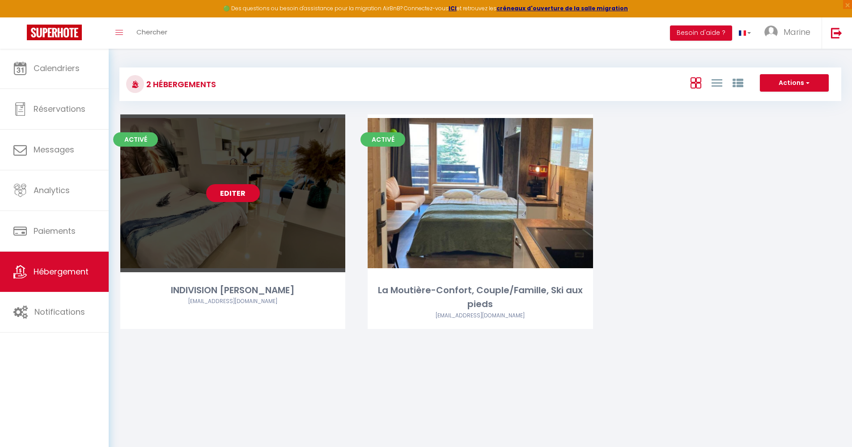
click at [223, 190] on link "Editer" at bounding box center [233, 193] width 54 height 18
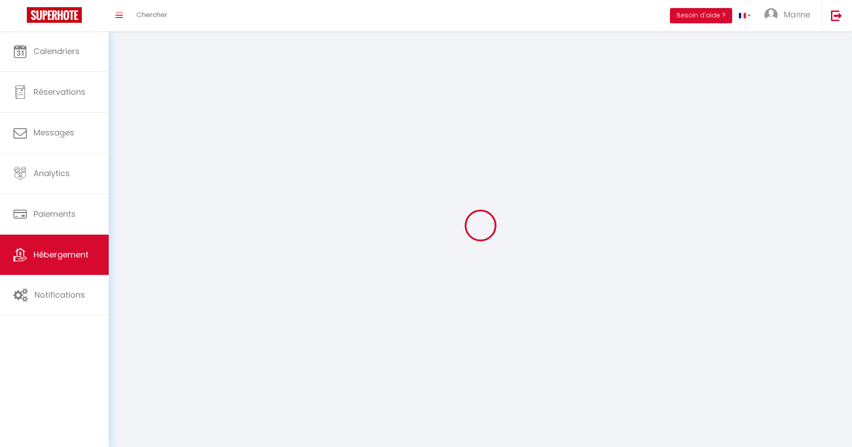
select select
select select "28"
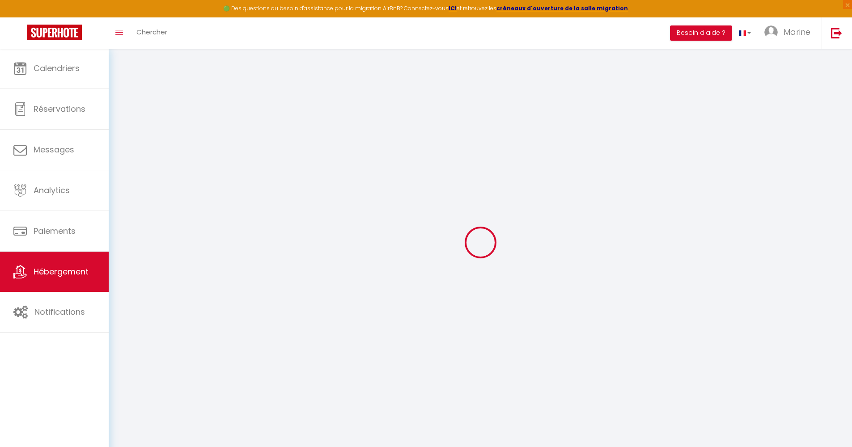
select select
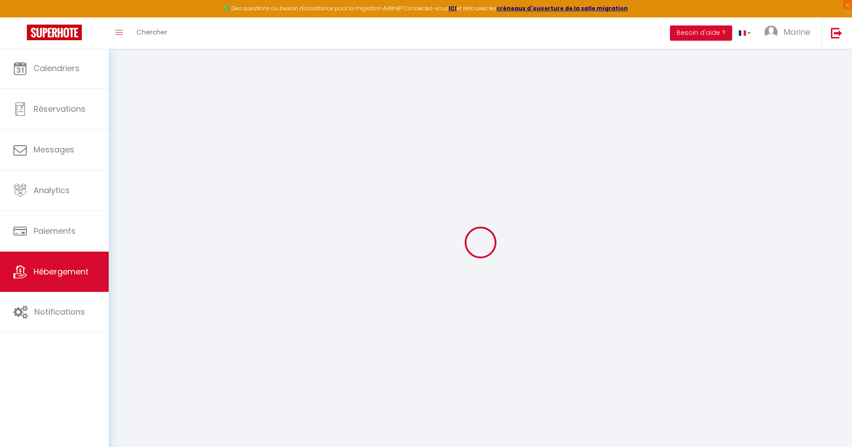
select select
checkbox input "false"
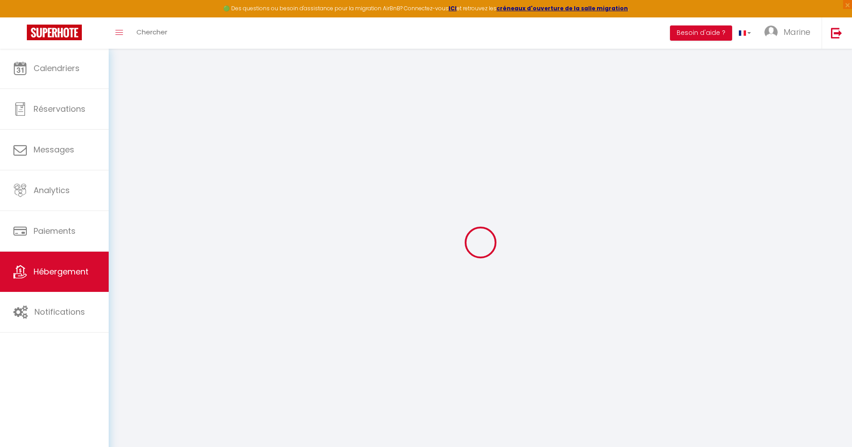
select select
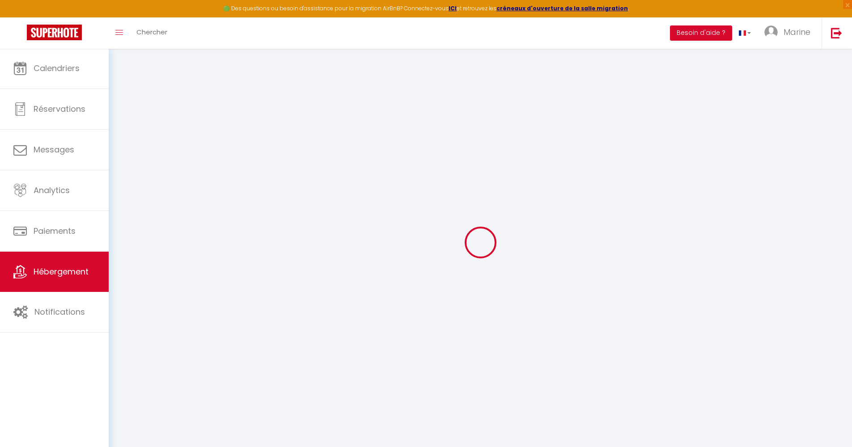
select select
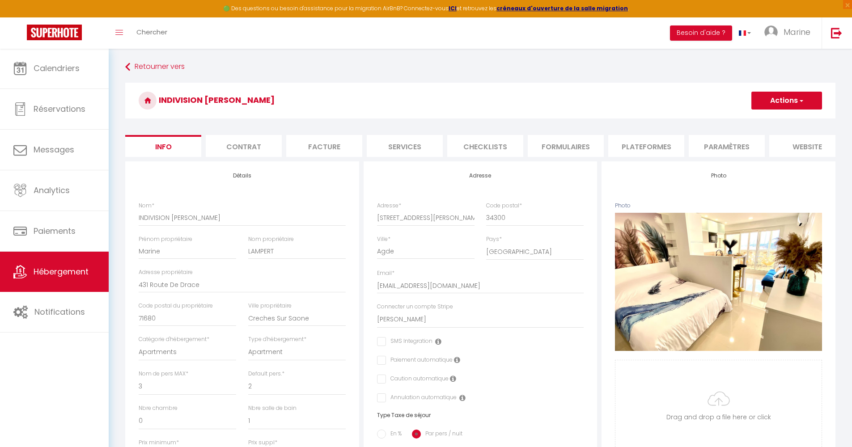
click at [317, 146] on li "Facture" at bounding box center [324, 146] width 76 height 22
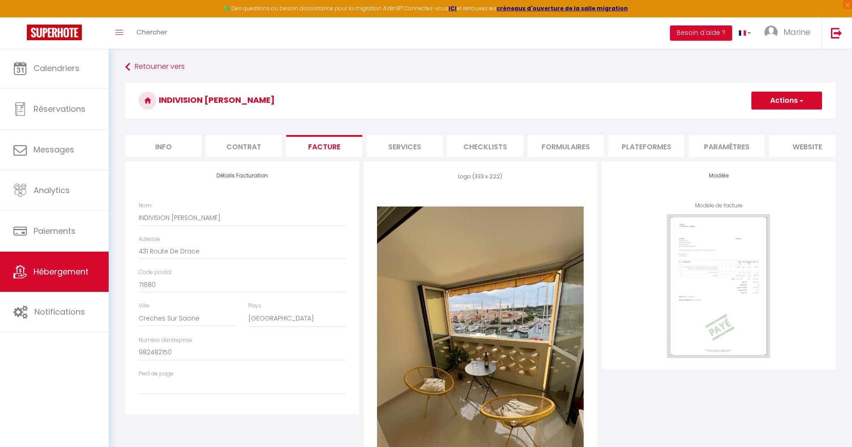
click at [409, 145] on li "Services" at bounding box center [405, 146] width 76 height 22
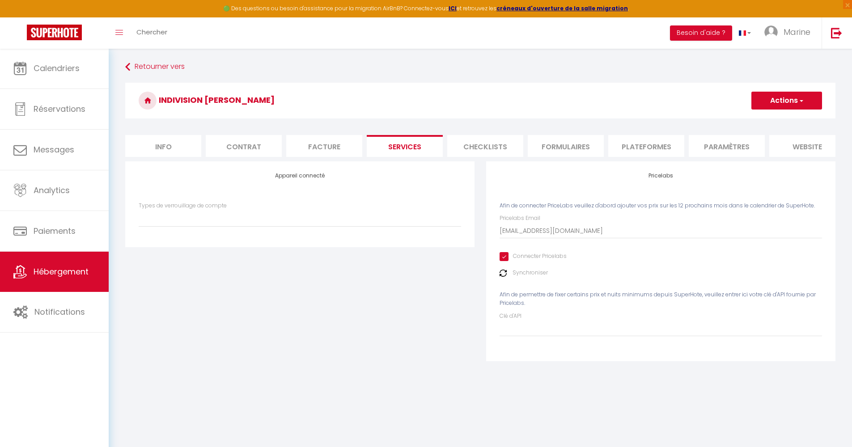
click at [502, 145] on li "Checklists" at bounding box center [485, 146] width 76 height 22
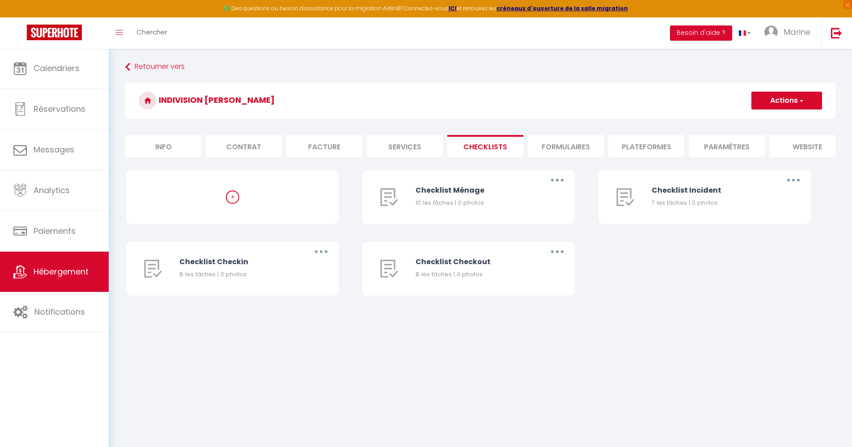
click at [587, 152] on li "Formulaires" at bounding box center [566, 146] width 76 height 22
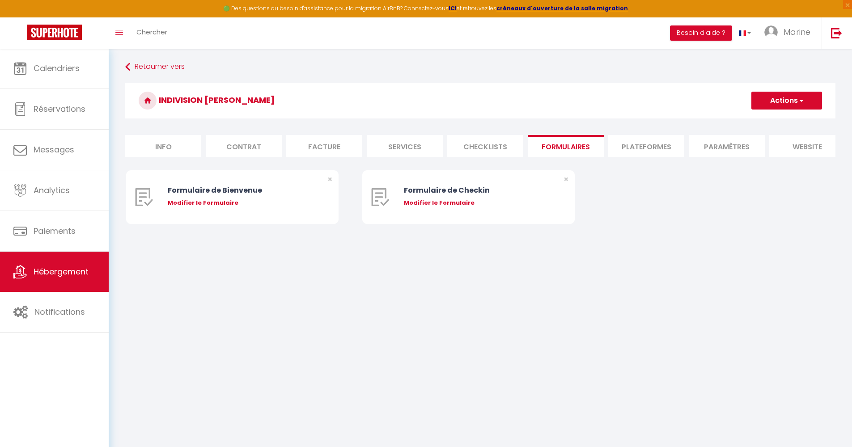
click at [625, 149] on li "Plateformes" at bounding box center [646, 146] width 76 height 22
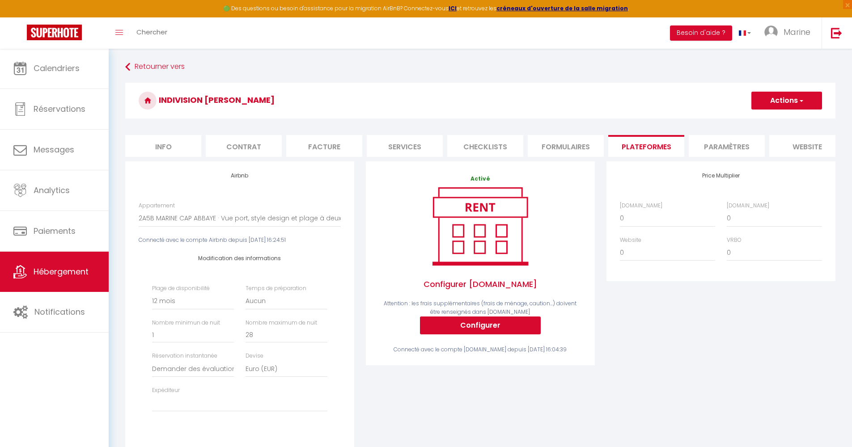
click at [702, 149] on li "Paramètres" at bounding box center [727, 146] width 76 height 22
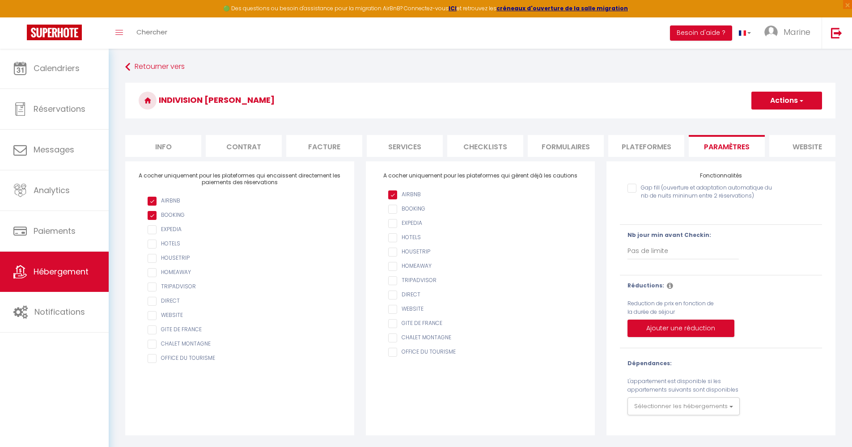
click at [794, 148] on li "website" at bounding box center [807, 146] width 76 height 22
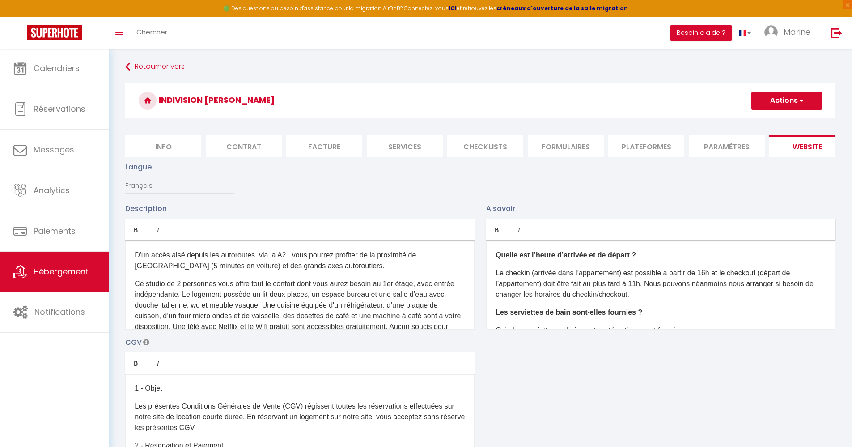
click at [323, 148] on li "Facture" at bounding box center [324, 146] width 76 height 22
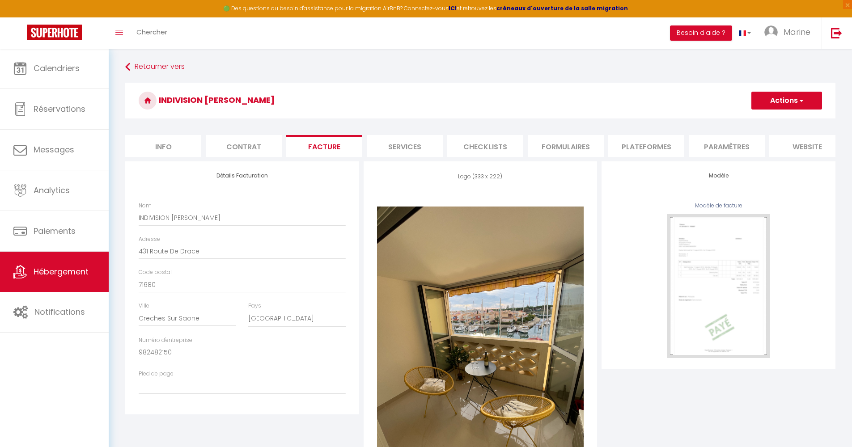
click at [254, 144] on li "Contrat" at bounding box center [244, 146] width 76 height 22
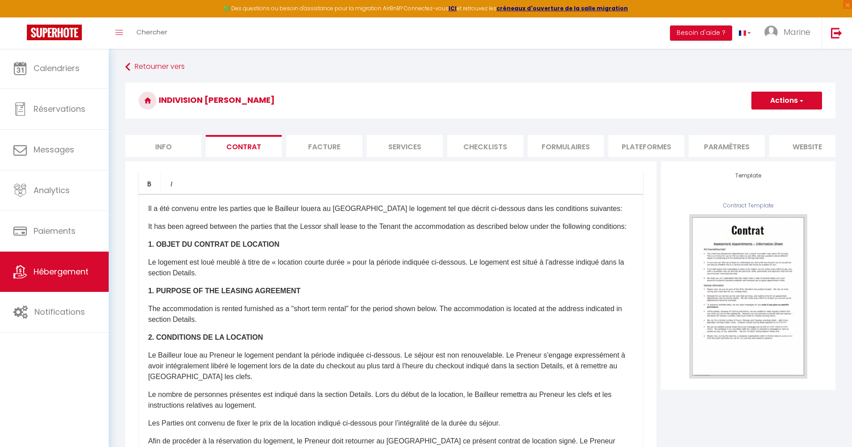
click at [186, 145] on li "Info" at bounding box center [163, 146] width 76 height 22
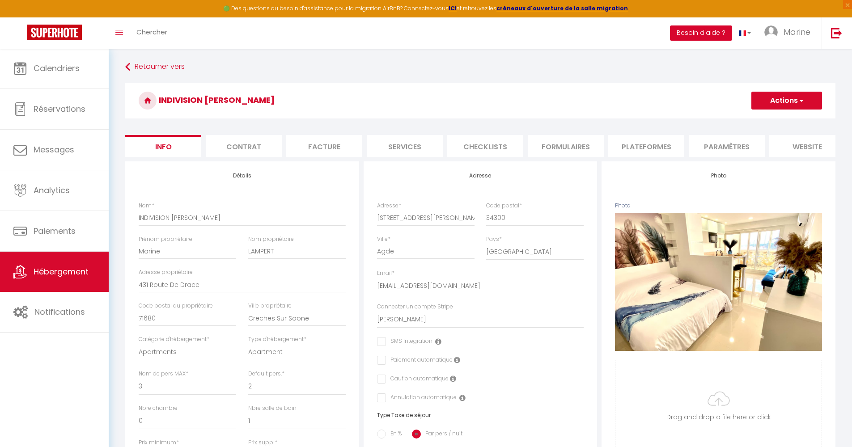
click at [711, 35] on button "Besoin d'aide ?" at bounding box center [701, 32] width 62 height 15
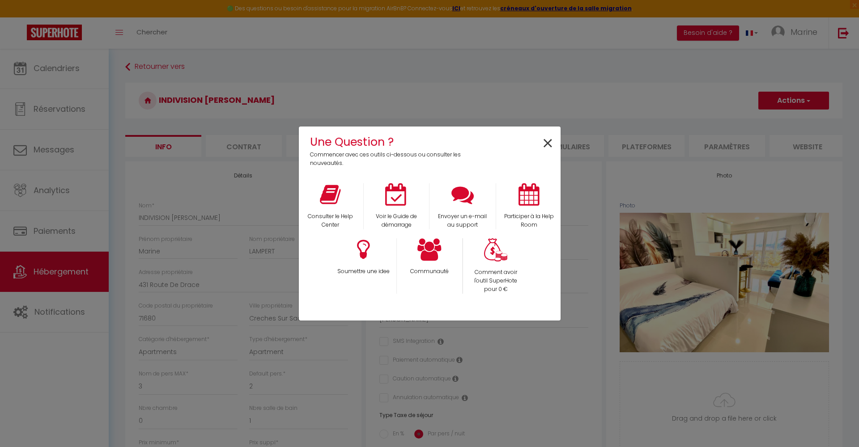
click at [550, 145] on span "×" at bounding box center [547, 144] width 12 height 28
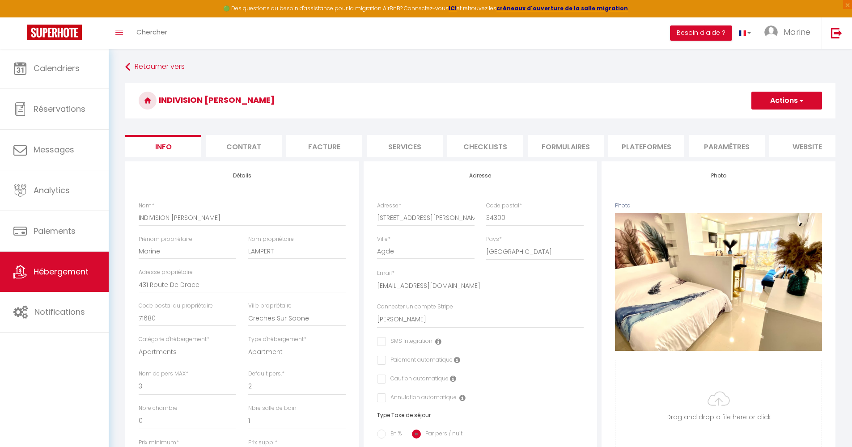
click at [337, 144] on li "Facture" at bounding box center [324, 146] width 76 height 22
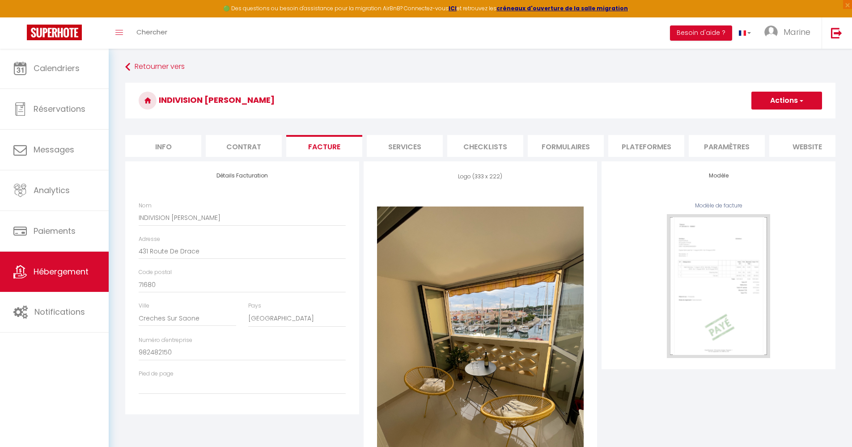
click at [408, 146] on li "Services" at bounding box center [405, 146] width 76 height 22
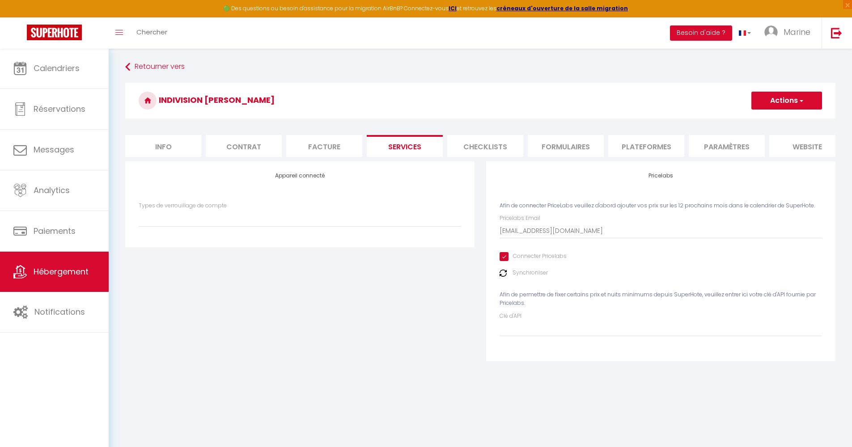
click at [473, 146] on li "Checklists" at bounding box center [485, 146] width 76 height 22
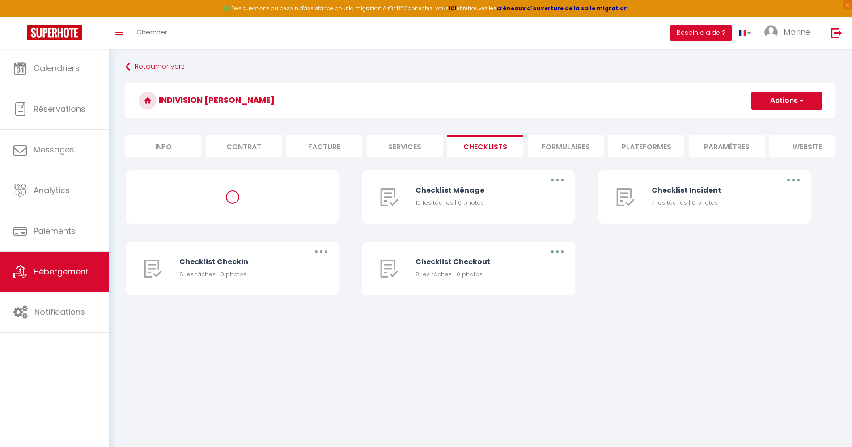
click at [553, 146] on li "Formulaires" at bounding box center [566, 146] width 76 height 22
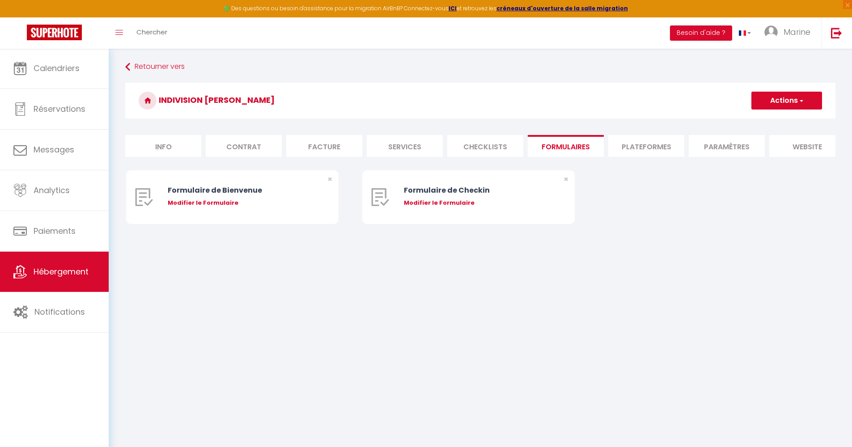
click at [630, 147] on li "Plateformes" at bounding box center [646, 146] width 76 height 22
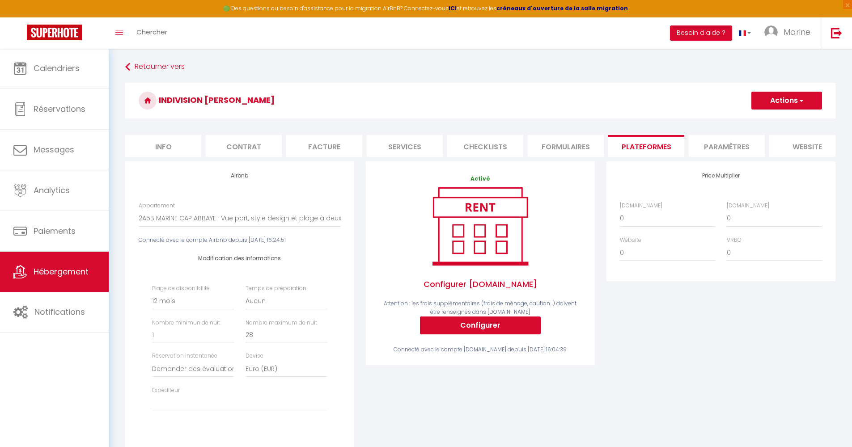
click at [688, 145] on ul "Info Contrat Facture Services Checklists Formulaires Plateformes Paramètres web…" at bounding box center [480, 146] width 710 height 22
click at [700, 144] on li "Paramètres" at bounding box center [727, 146] width 76 height 22
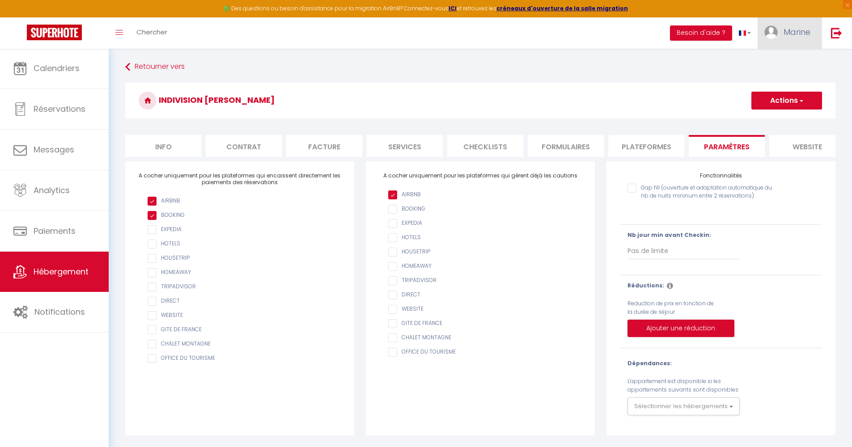
click at [788, 34] on span "Marine" at bounding box center [796, 31] width 27 height 11
click at [768, 62] on link "Paramètres" at bounding box center [786, 62] width 66 height 15
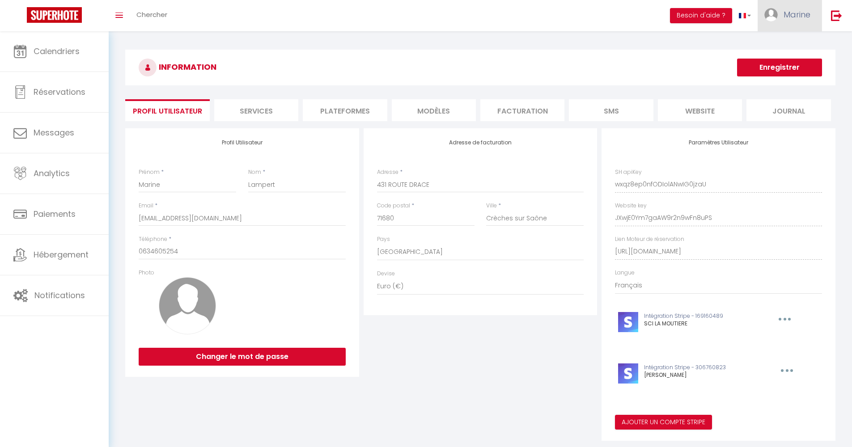
click at [779, 10] on link "Marine" at bounding box center [789, 15] width 64 height 31
click at [772, 40] on link "Paramètres" at bounding box center [786, 44] width 66 height 15
click at [696, 110] on li "website" at bounding box center [700, 110] width 84 height 22
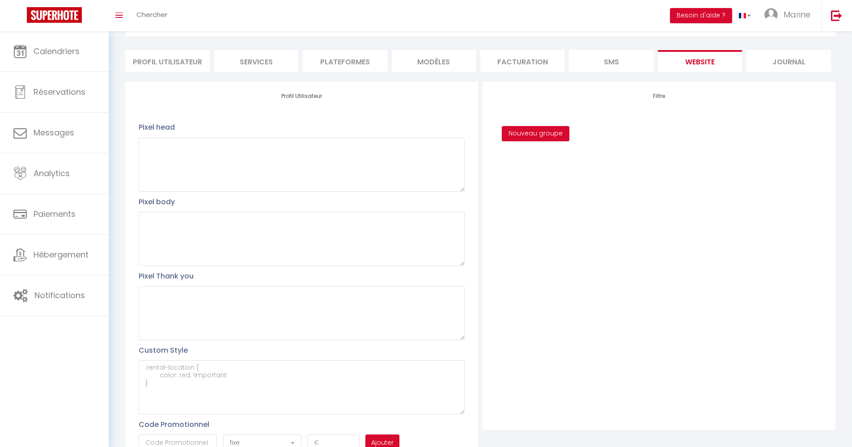
scroll to position [92, 0]
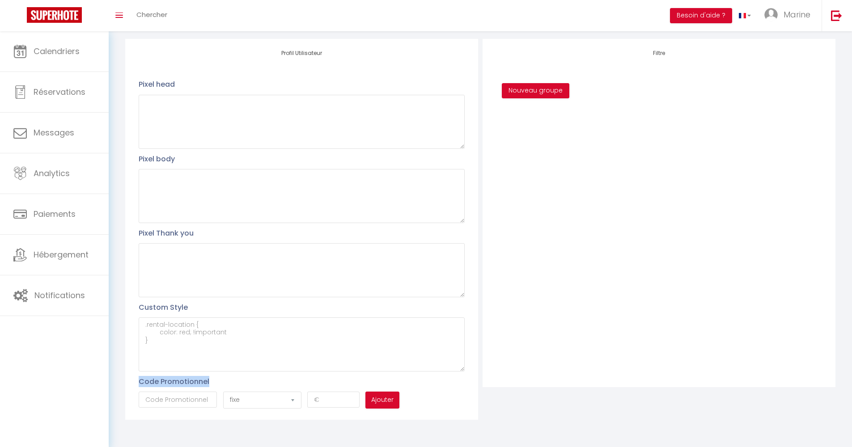
drag, startPoint x: 141, startPoint y: 382, endPoint x: 224, endPoint y: 381, distance: 83.2
click at [224, 381] on p "Code Promotionnel" at bounding box center [269, 381] width 261 height 11
click at [176, 398] on input "text" at bounding box center [178, 400] width 78 height 16
drag, startPoint x: 172, startPoint y: 398, endPoint x: 163, endPoint y: 398, distance: 9.0
click at [163, 398] on input "TOTAL10" at bounding box center [178, 400] width 78 height 16
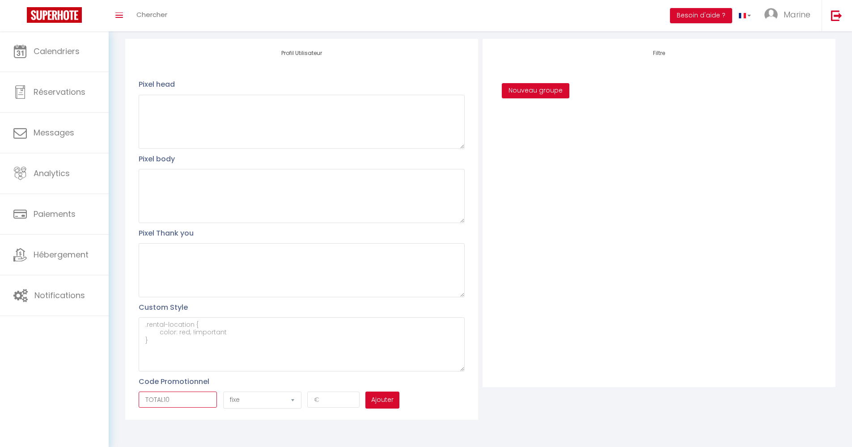
click at [170, 399] on input "TOTAL10" at bounding box center [178, 400] width 78 height 16
drag, startPoint x: 170, startPoint y: 399, endPoint x: 165, endPoint y: 398, distance: 5.4
click at [165, 398] on input "TOTAL10" at bounding box center [178, 400] width 78 height 16
click at [169, 399] on input "TOTAL10" at bounding box center [178, 400] width 78 height 16
click at [318, 399] on input "number" at bounding box center [333, 400] width 52 height 16
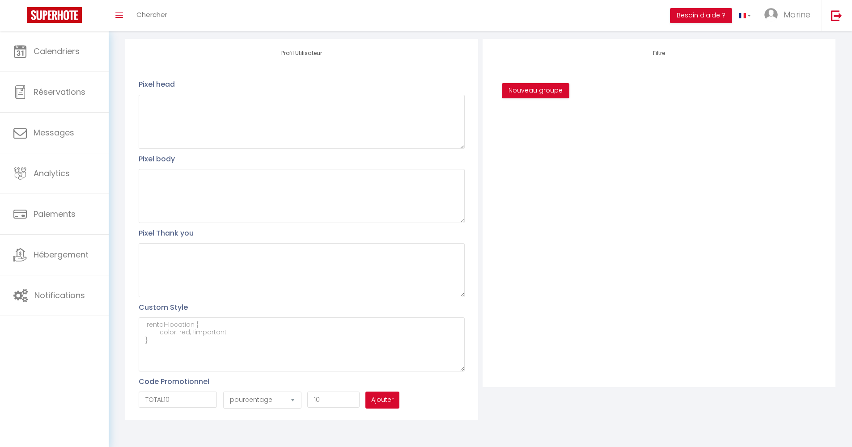
click at [393, 401] on button "Ajouter" at bounding box center [382, 400] width 34 height 17
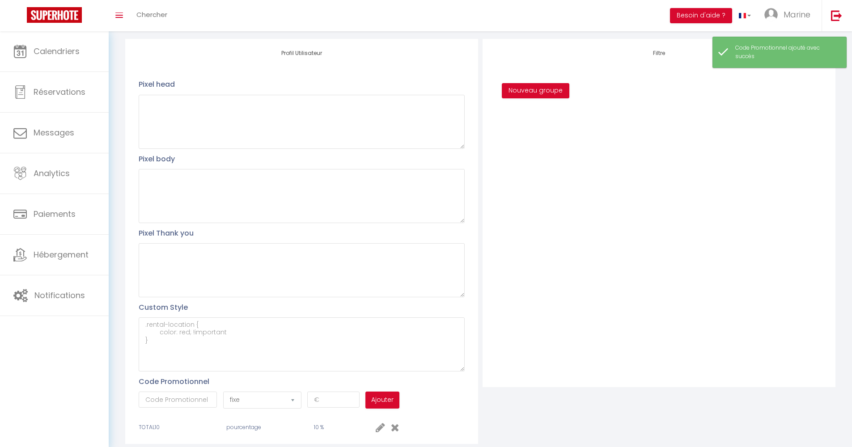
scroll to position [116, 0]
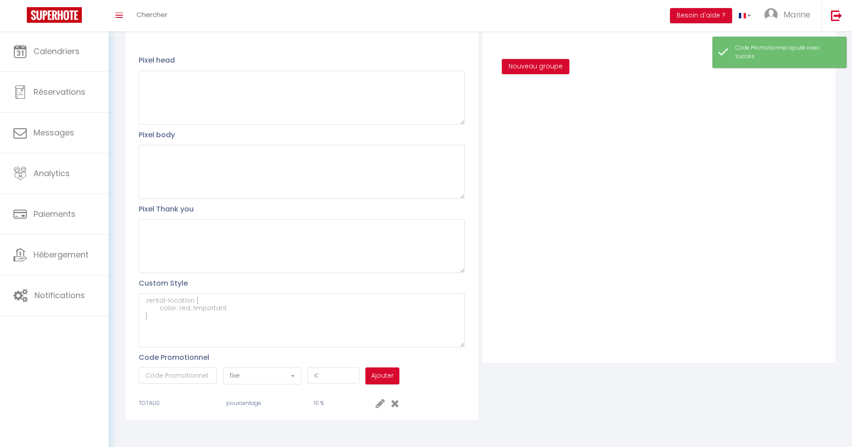
click at [144, 403] on span "TOTAL10" at bounding box center [149, 403] width 21 height 8
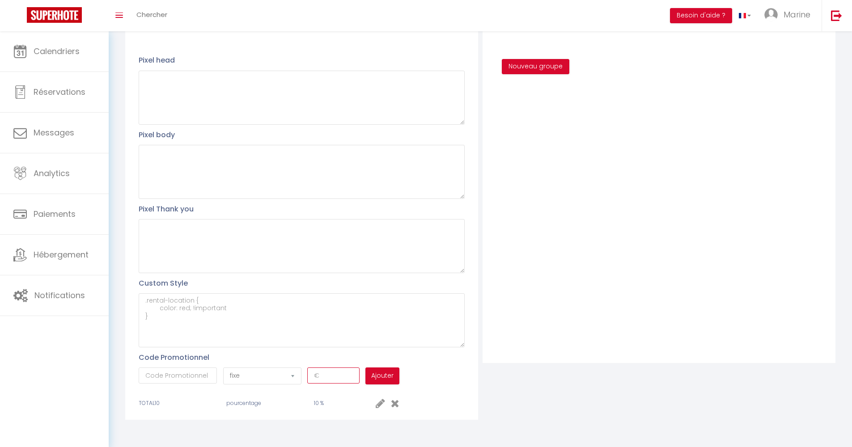
click at [317, 373] on input "number" at bounding box center [333, 376] width 52 height 16
click at [341, 356] on p "Code Promotionnel" at bounding box center [269, 357] width 261 height 11
click at [427, 361] on div "Profil Utilisateur Pixel head Pixel body Pixel Thank you Custom Style Code Prom…" at bounding box center [301, 217] width 353 height 405
click at [152, 404] on span "TOTAL10" at bounding box center [149, 403] width 21 height 8
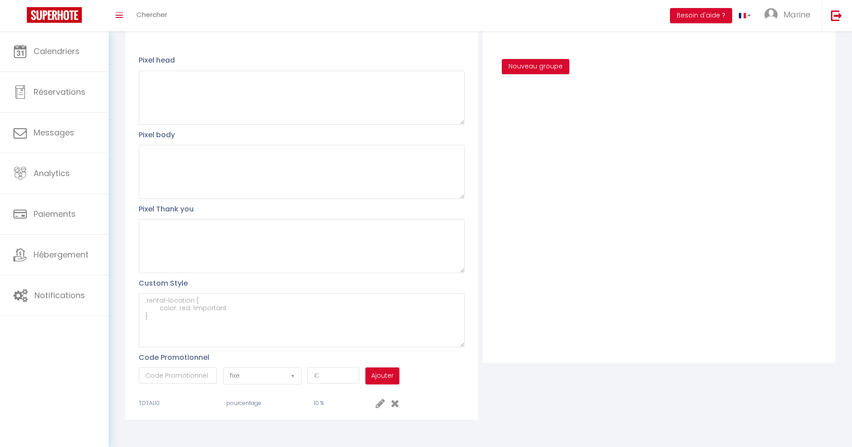
click at [227, 361] on p "Code Promotionnel" at bounding box center [269, 357] width 261 height 11
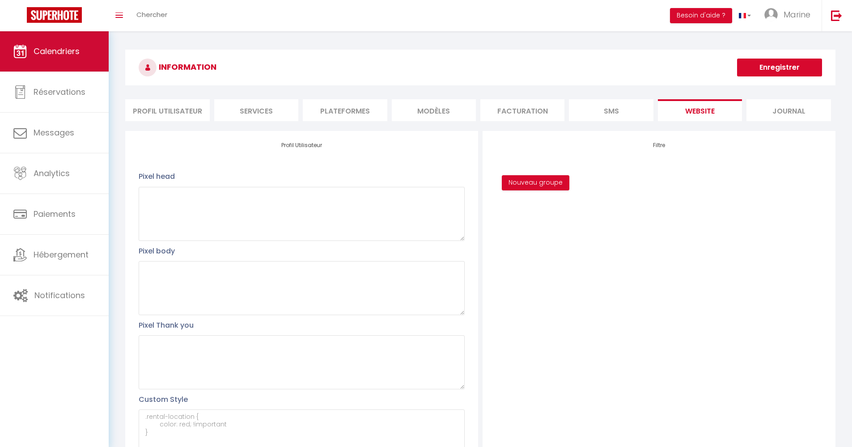
click at [69, 55] on span "Calendriers" at bounding box center [57, 51] width 46 height 11
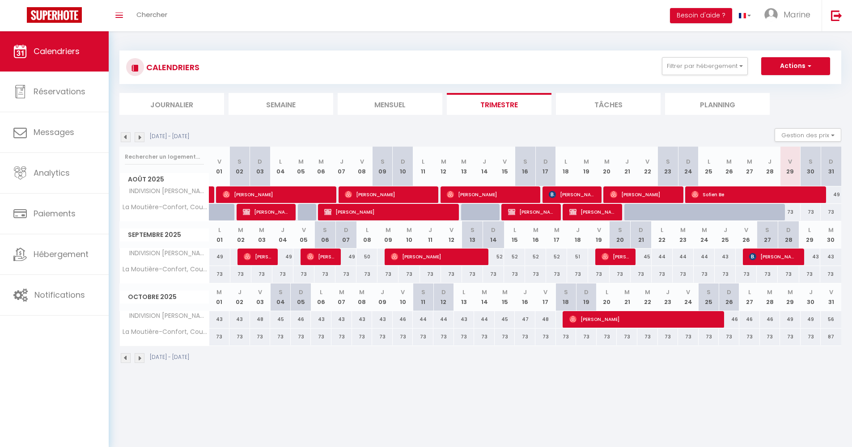
click at [139, 138] on img at bounding box center [140, 137] width 10 height 10
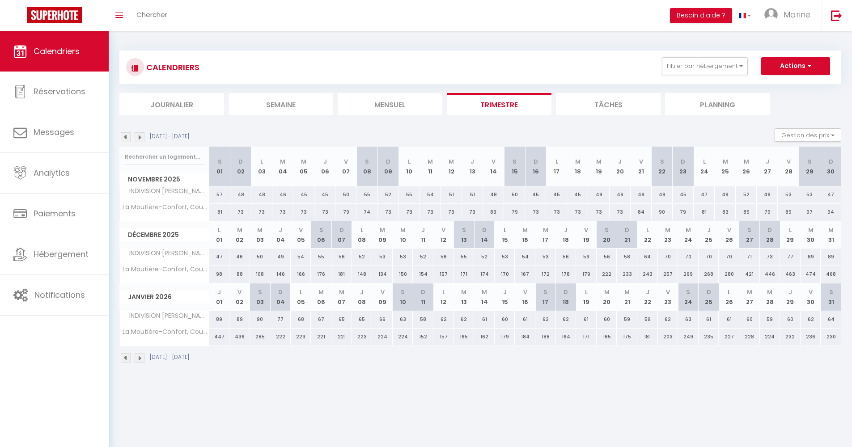
click at [129, 137] on img at bounding box center [126, 137] width 10 height 10
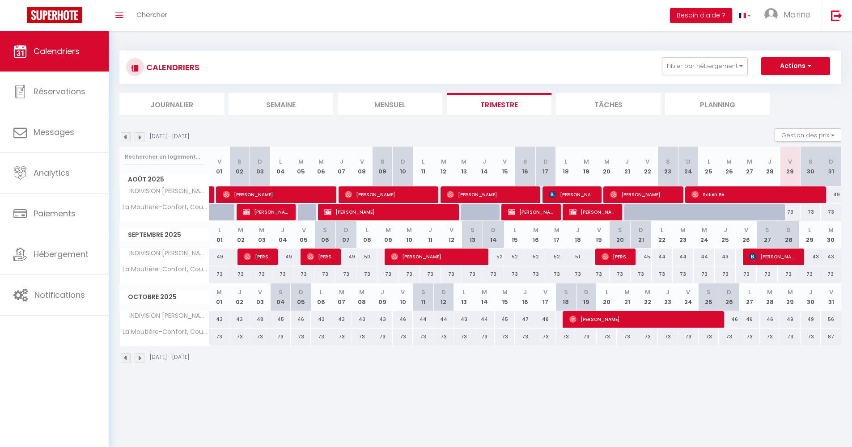
click at [302, 273] on div "73" at bounding box center [303, 274] width 21 height 17
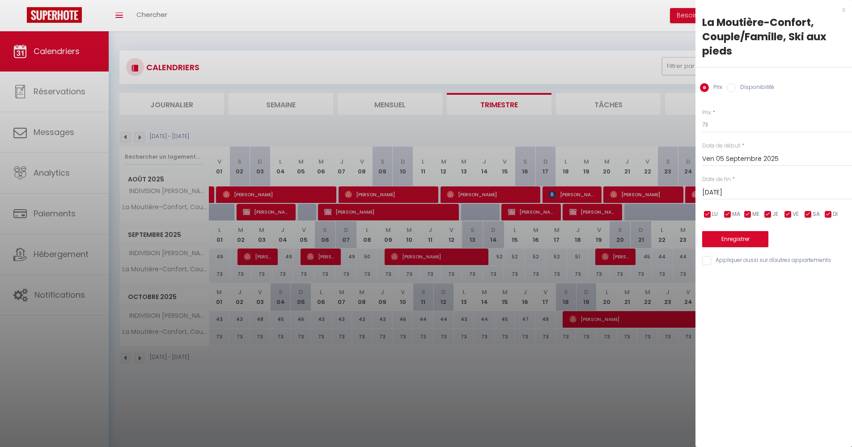
click at [307, 274] on div at bounding box center [426, 223] width 852 height 447
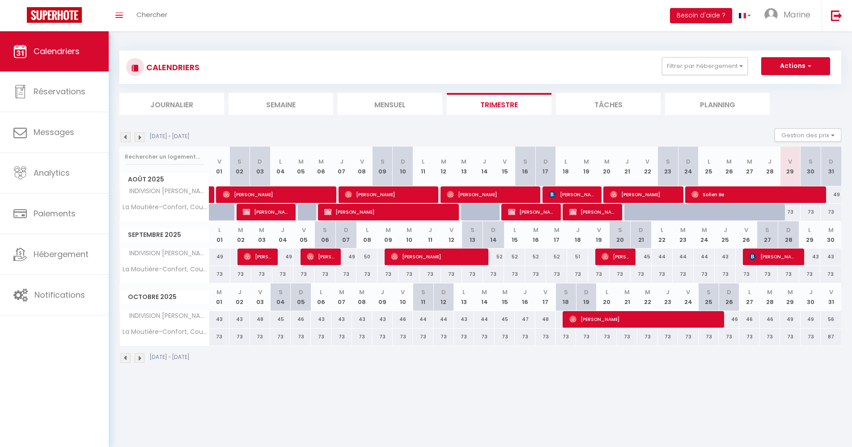
drag, startPoint x: 324, startPoint y: 274, endPoint x: 329, endPoint y: 275, distance: 5.4
click at [329, 275] on div "73" at bounding box center [324, 274] width 21 height 17
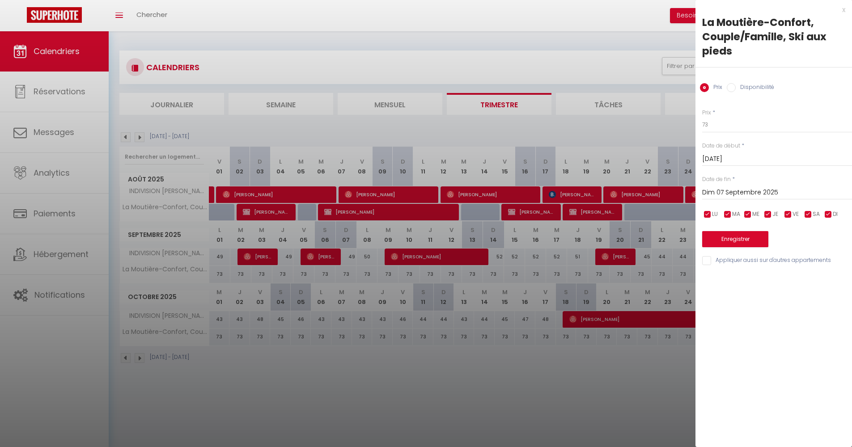
click at [325, 274] on div at bounding box center [426, 223] width 852 height 447
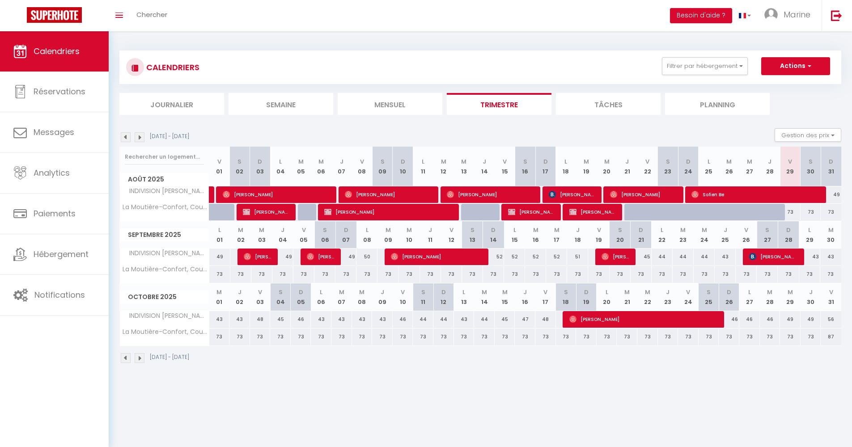
drag, startPoint x: 323, startPoint y: 275, endPoint x: 328, endPoint y: 275, distance: 4.5
click at [328, 275] on div "73" at bounding box center [324, 274] width 21 height 17
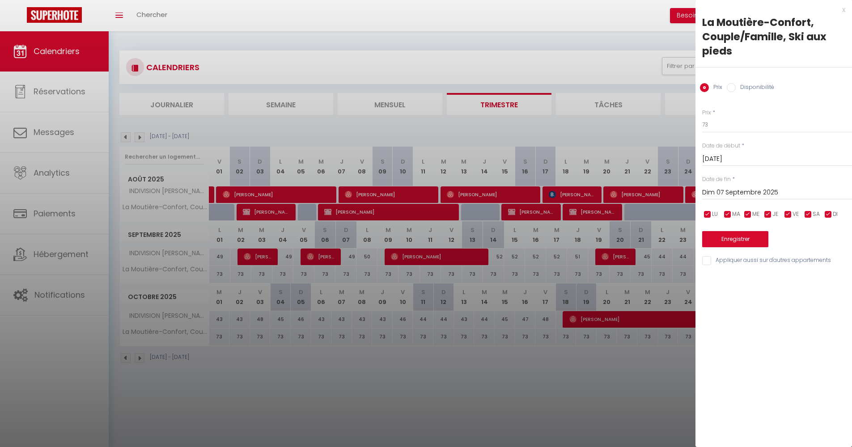
click at [326, 276] on div at bounding box center [426, 223] width 852 height 447
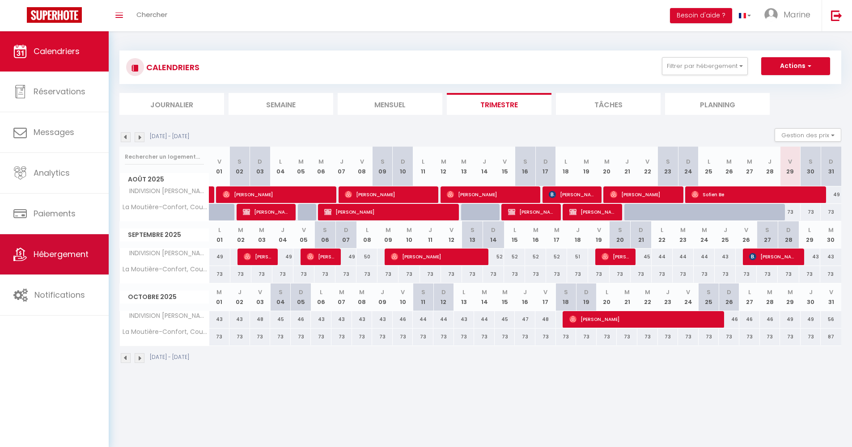
click at [52, 253] on span "Hébergement" at bounding box center [61, 254] width 55 height 11
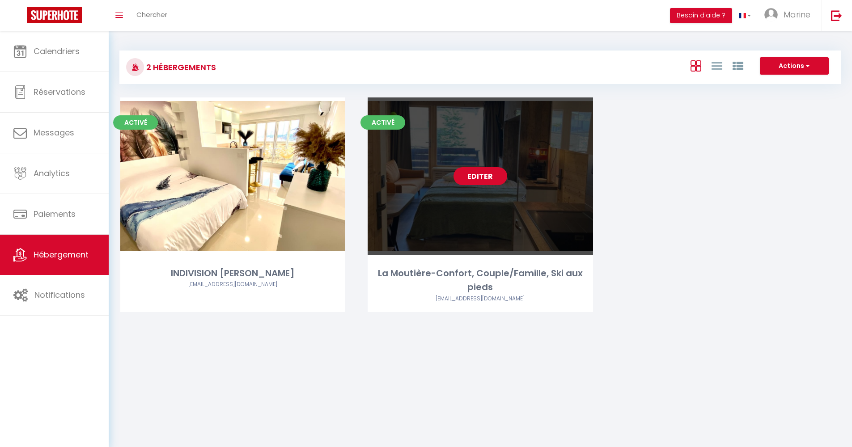
click at [484, 175] on link "Editer" at bounding box center [480, 176] width 54 height 18
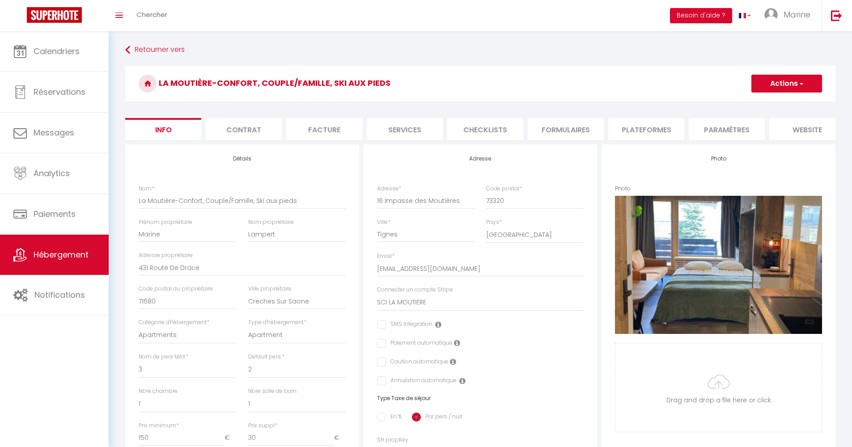
scroll to position [83, 0]
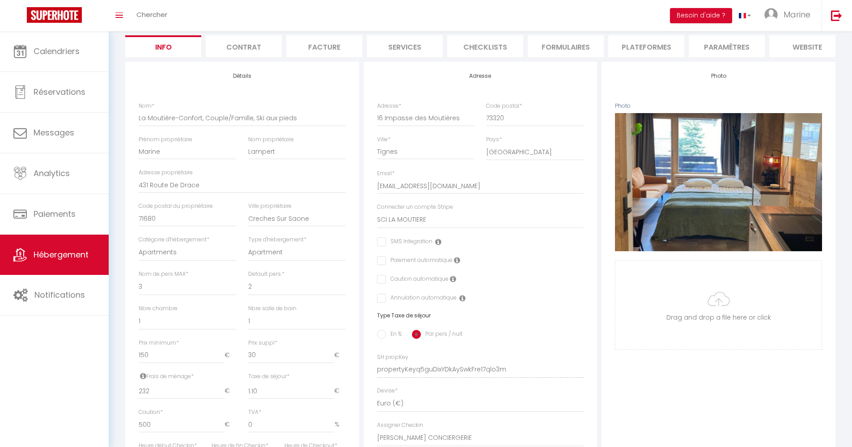
click at [655, 48] on li "Plateformes" at bounding box center [646, 46] width 76 height 22
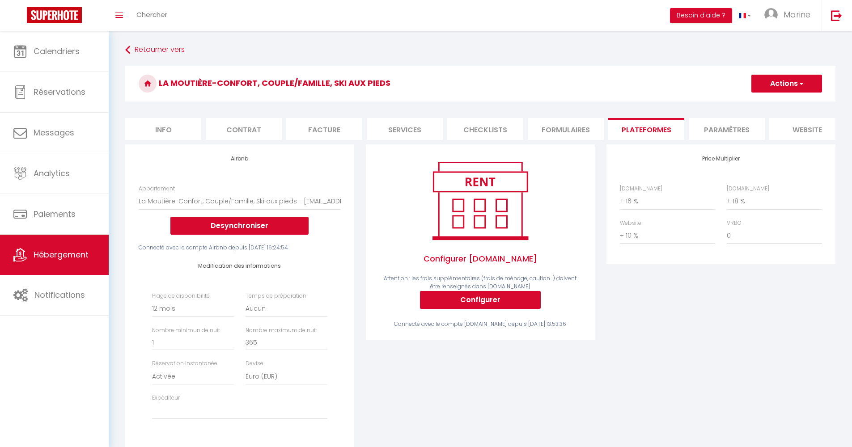
click at [165, 137] on li "Info" at bounding box center [163, 129] width 76 height 22
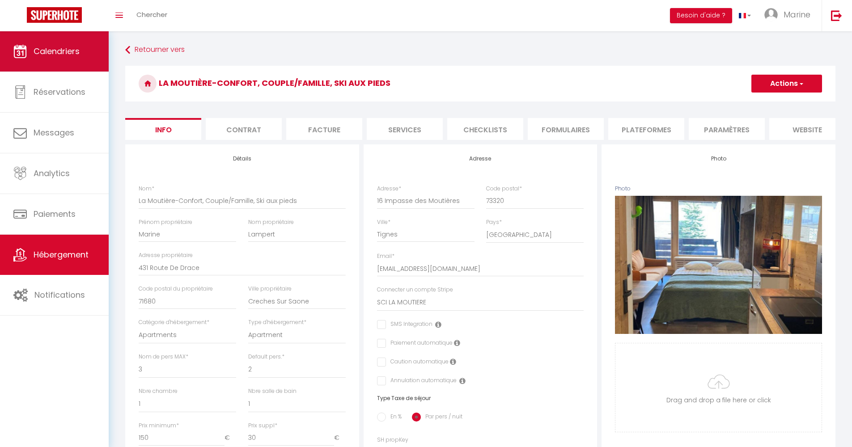
click at [55, 49] on span "Calendriers" at bounding box center [57, 51] width 46 height 11
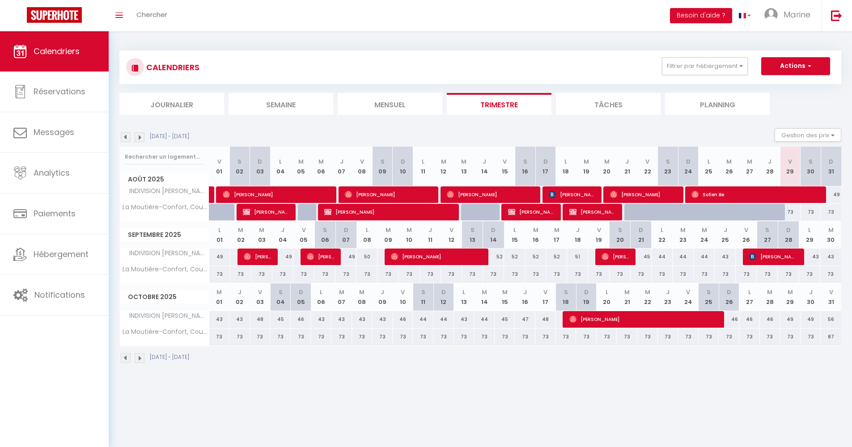
click at [646, 61] on div "CALENDRIERS Filtrer par hébergement Tous INDIVISION [PERSON_NAME] La Moutière-C…" at bounding box center [480, 67] width 708 height 20
click at [583, 133] on div "[DATE] - [DATE] Gestion des prix Nb Nuits minimum Règles Disponibilité" at bounding box center [480, 137] width 722 height 18
click at [833, 13] on img at bounding box center [836, 15] width 11 height 11
